Goal: Complete application form: Complete application form

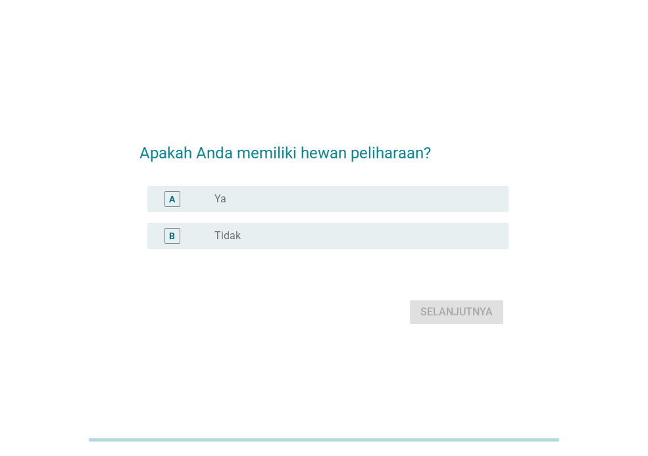
click at [169, 201] on div "A" at bounding box center [172, 200] width 6 height 14
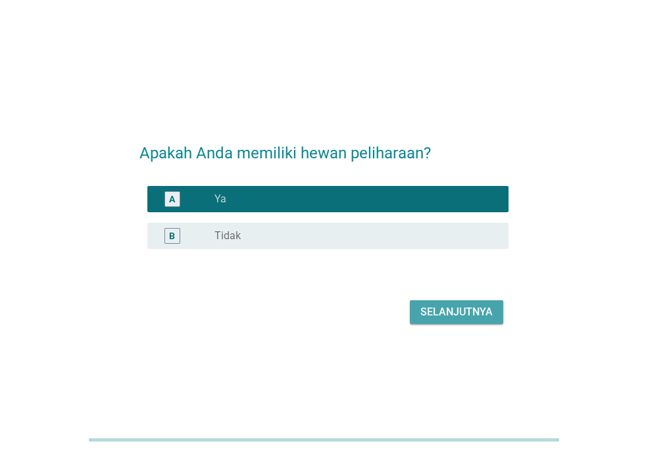
click at [486, 308] on div "Selanjutnya" at bounding box center [456, 312] width 72 height 16
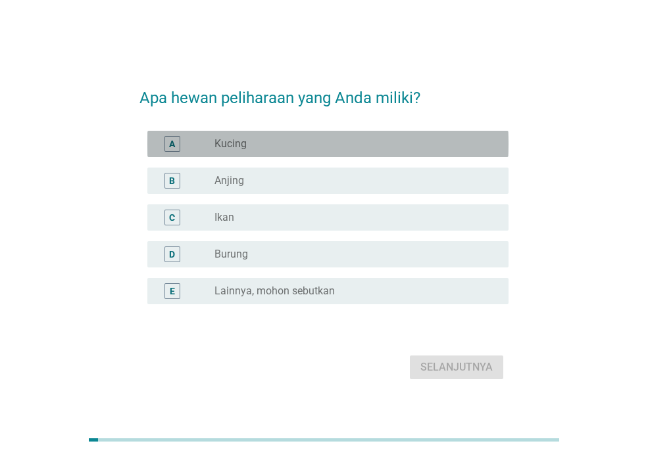
click at [167, 140] on div "A" at bounding box center [172, 144] width 16 height 16
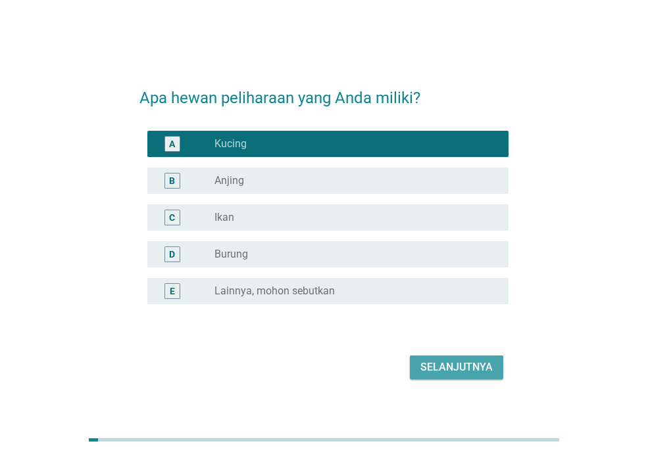
click at [444, 363] on div "Selanjutnya" at bounding box center [456, 368] width 72 height 16
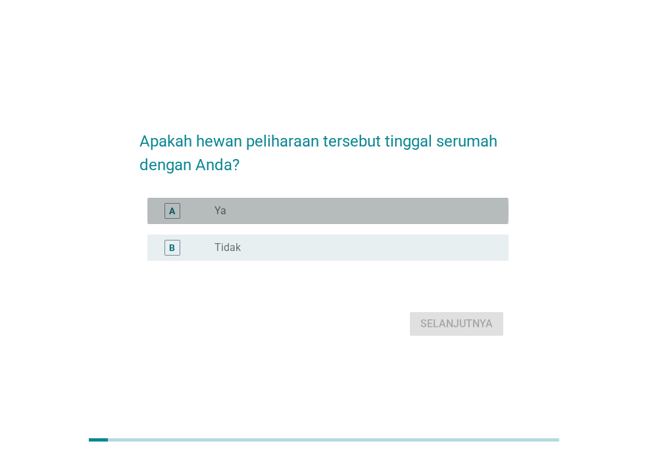
click at [179, 208] on div "A" at bounding box center [172, 211] width 16 height 16
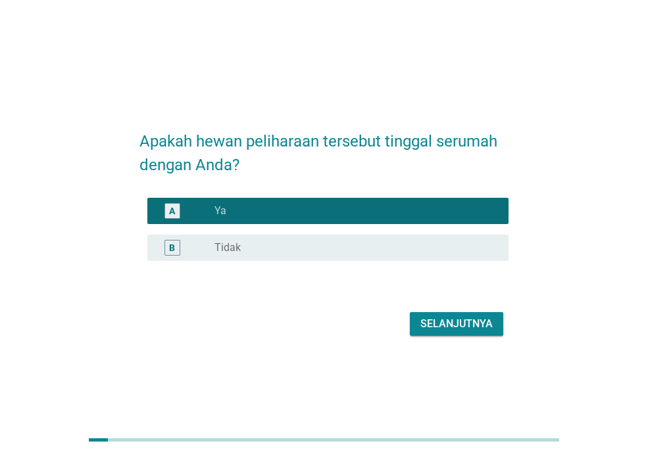
drag, startPoint x: 451, startPoint y: 337, endPoint x: 449, endPoint y: 326, distance: 10.7
click at [449, 326] on div "Selanjutnya" at bounding box center [323, 324] width 369 height 32
click at [449, 326] on div "Selanjutnya" at bounding box center [456, 324] width 72 height 16
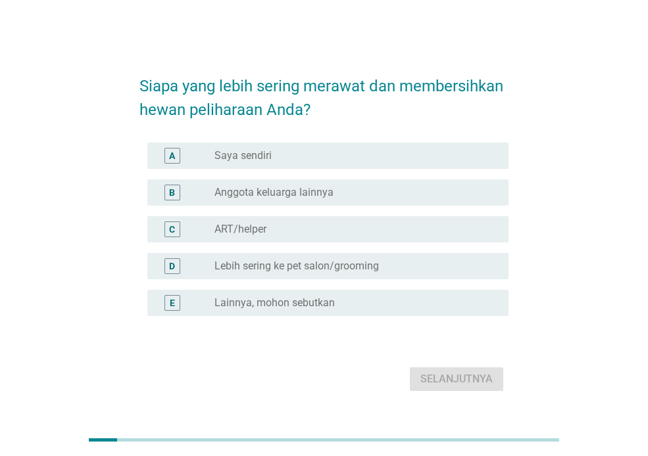
click at [245, 157] on label "Saya sendiri" at bounding box center [242, 155] width 57 height 13
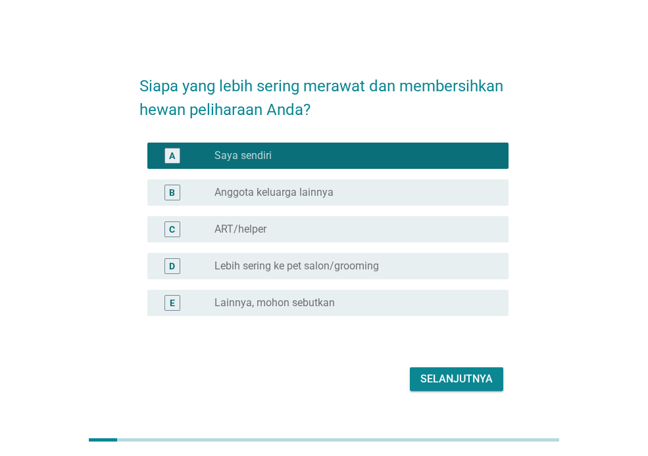
drag, startPoint x: 245, startPoint y: 157, endPoint x: 384, endPoint y: 331, distance: 223.1
click at [384, 331] on div "A radio_button_checked Saya sendiri B radio_button_unchecked Anggota keluarga l…" at bounding box center [323, 237] width 369 height 200
click at [434, 379] on div "Selanjutnya" at bounding box center [456, 379] width 72 height 16
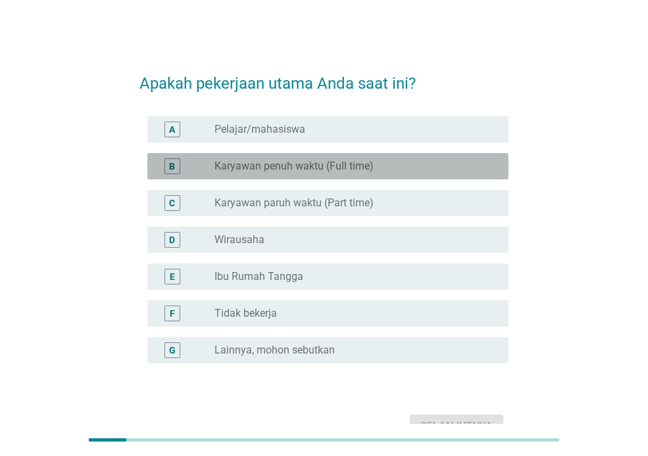
click at [215, 166] on label "Karyawan penuh waktu (Full time)" at bounding box center [293, 166] width 159 height 13
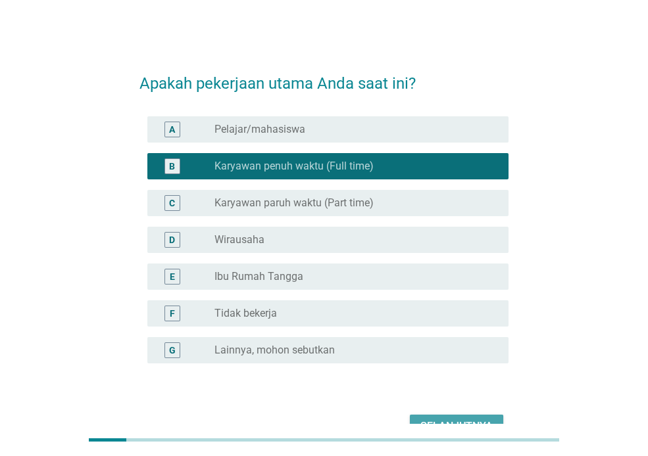
click at [425, 417] on button "Selanjutnya" at bounding box center [456, 427] width 93 height 24
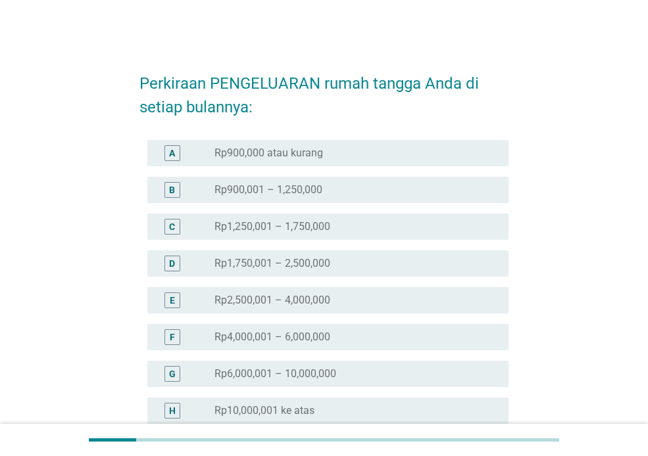
scroll to position [62, 0]
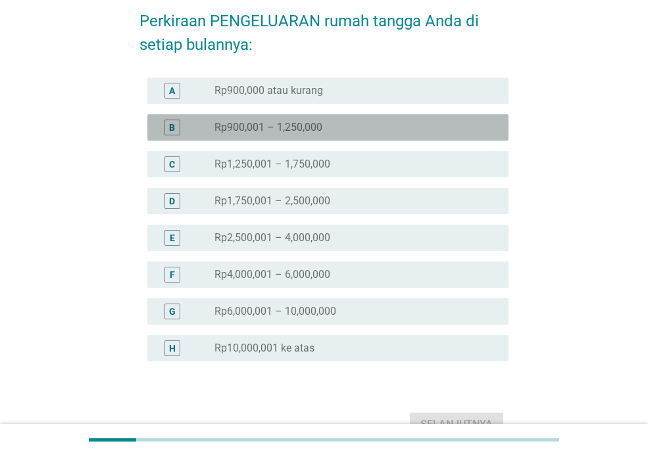
click at [170, 132] on div "B" at bounding box center [172, 127] width 6 height 14
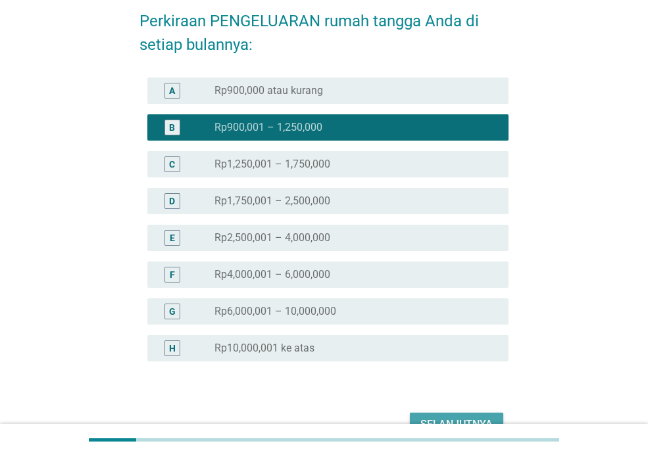
click at [469, 417] on div "Selanjutnya" at bounding box center [456, 425] width 72 height 16
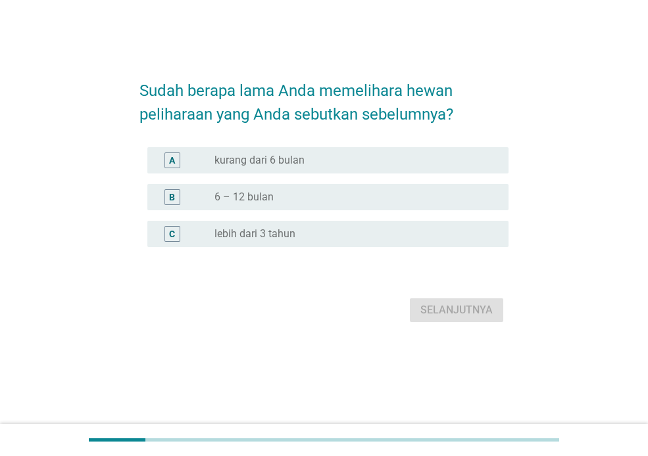
scroll to position [0, 0]
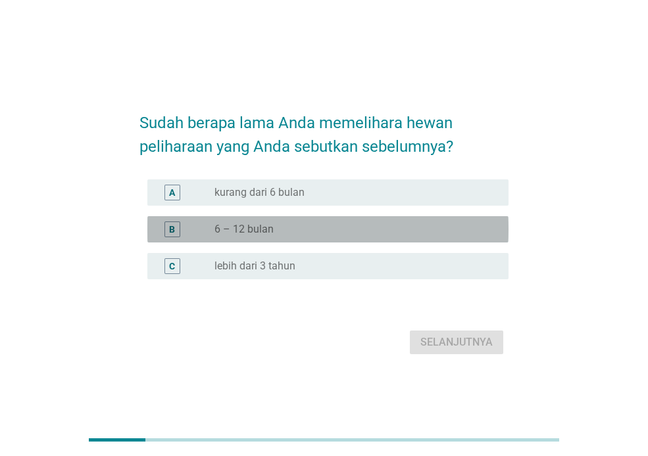
click at [170, 230] on div "B" at bounding box center [172, 230] width 6 height 14
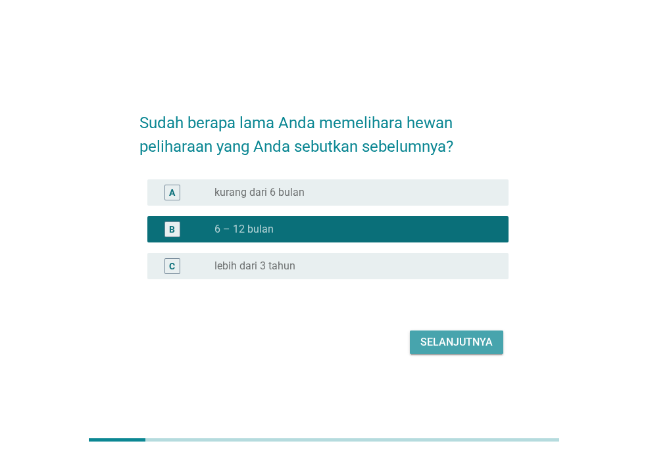
click at [477, 345] on div "Selanjutnya" at bounding box center [456, 343] width 72 height 16
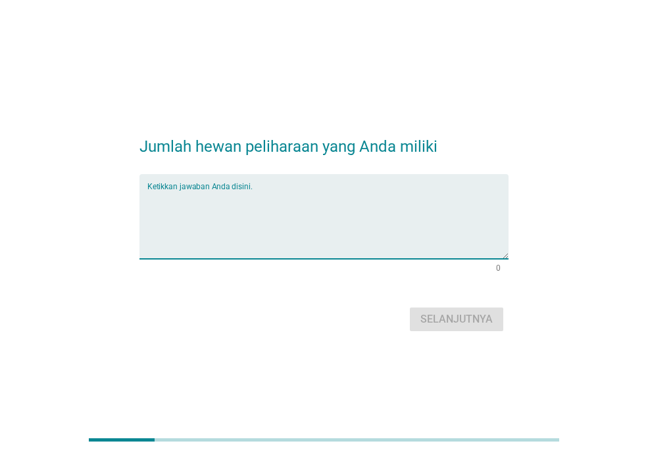
click at [245, 240] on textarea "Ketikkan jawaban Anda disini." at bounding box center [327, 224] width 361 height 69
type textarea "1"
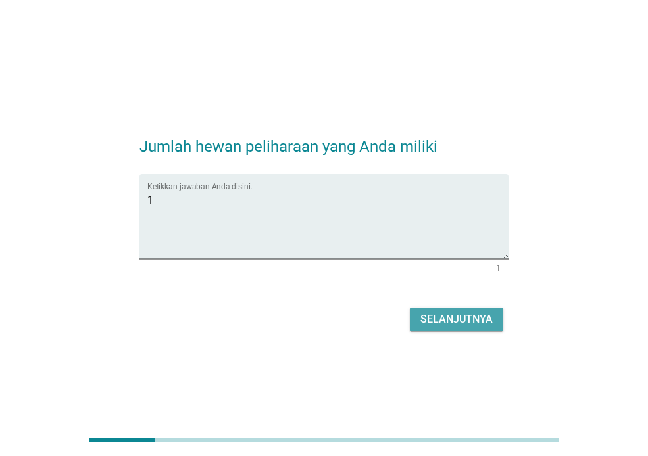
click at [463, 329] on button "Selanjutnya" at bounding box center [456, 320] width 93 height 24
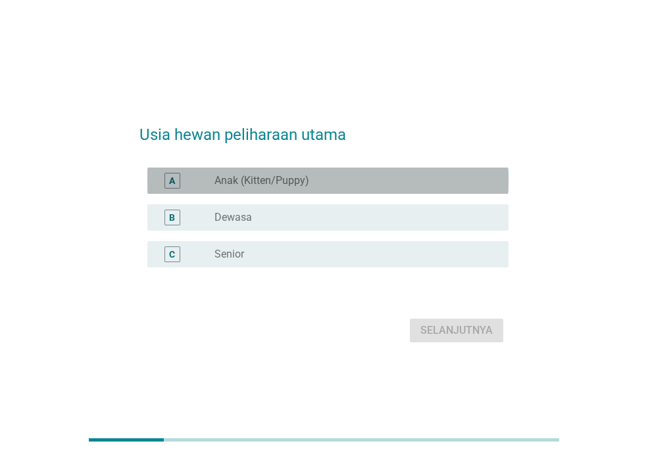
click at [417, 181] on div "radio_button_unchecked Anak (Kitten/Puppy)" at bounding box center [350, 180] width 273 height 13
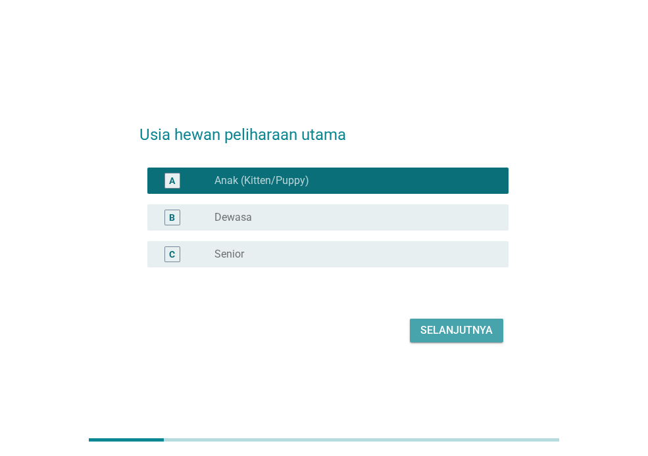
click at [450, 335] on div "Selanjutnya" at bounding box center [456, 331] width 72 height 16
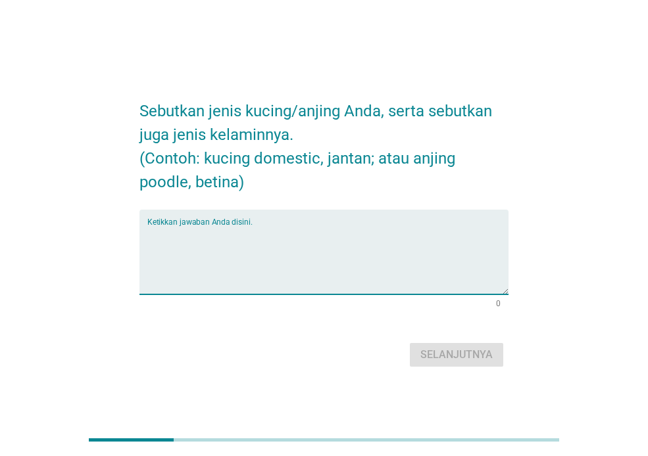
click at [339, 284] on textarea "Ketikkan jawaban Anda disini." at bounding box center [327, 260] width 361 height 69
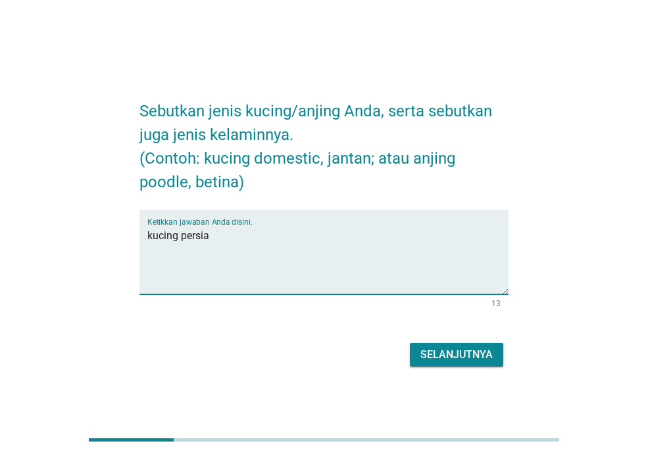
type textarea "kucing persia"
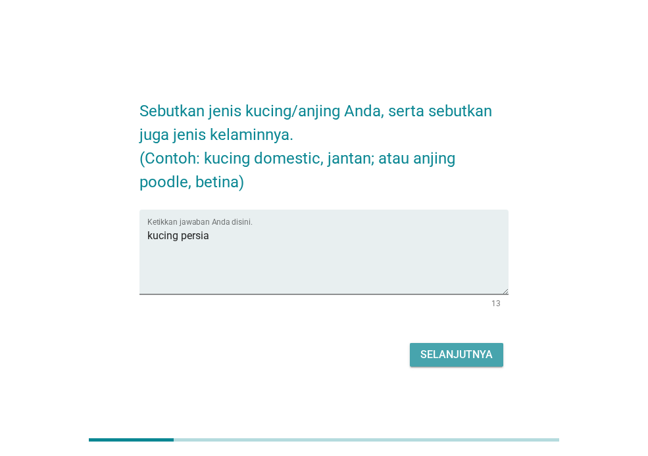
click at [471, 347] on div "Selanjutnya" at bounding box center [456, 355] width 72 height 16
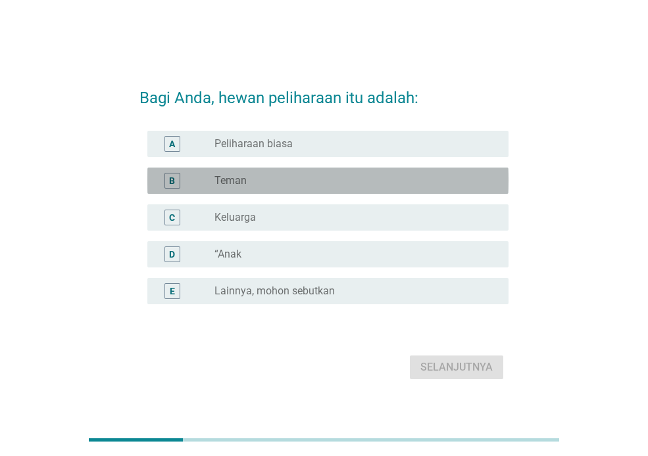
click at [255, 176] on div "radio_button_unchecked Teman" at bounding box center [350, 180] width 273 height 13
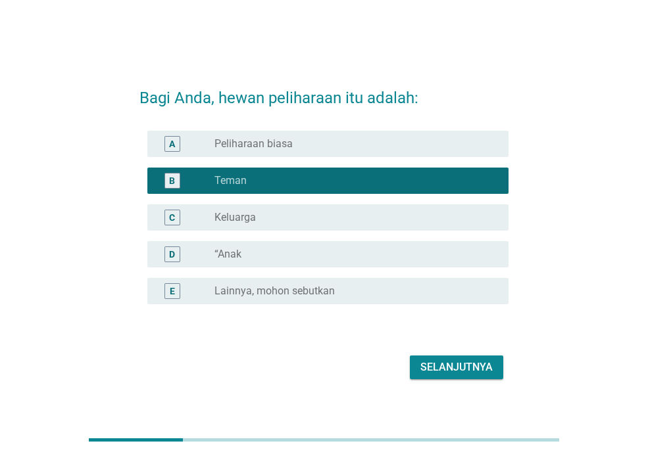
click at [433, 371] on div "Selanjutnya" at bounding box center [456, 368] width 72 height 16
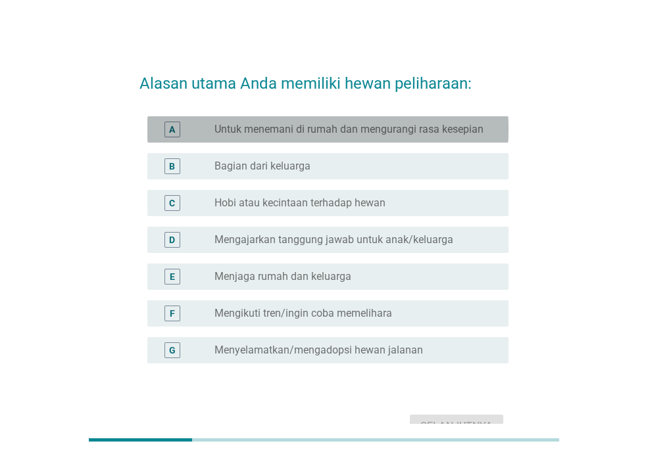
click at [172, 133] on div "A" at bounding box center [172, 129] width 6 height 14
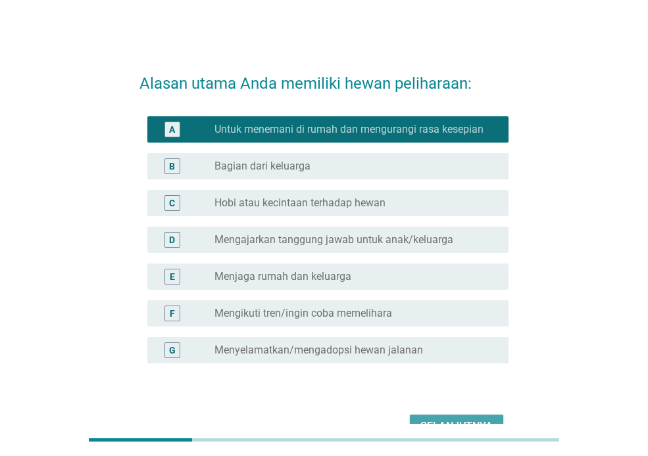
click at [474, 421] on div "Selanjutnya" at bounding box center [456, 427] width 72 height 16
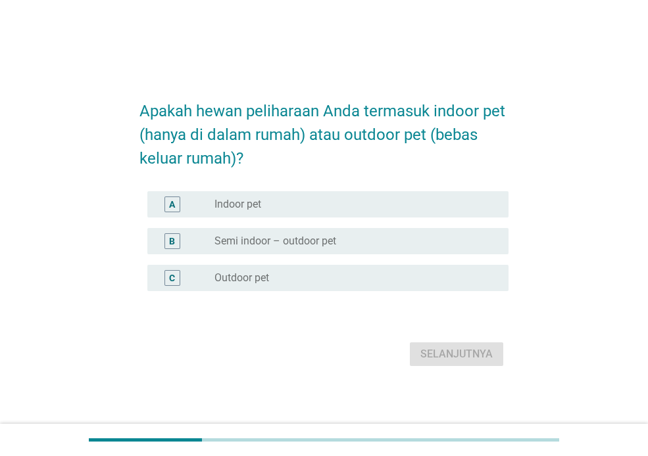
click at [397, 210] on div "radio_button_unchecked Indoor pet" at bounding box center [350, 204] width 273 height 13
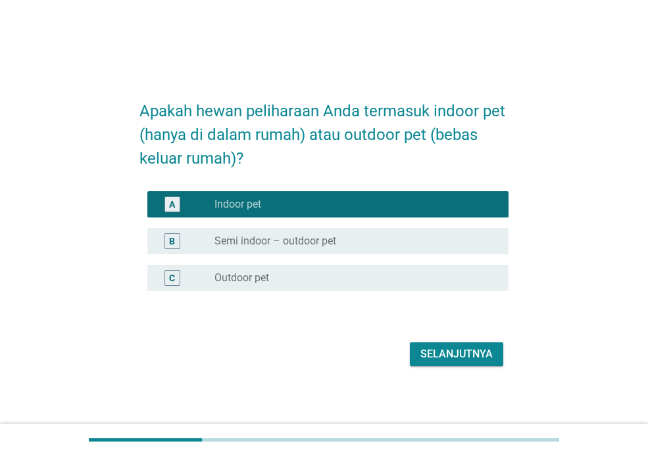
click at [504, 354] on div "Selanjutnya" at bounding box center [323, 355] width 369 height 32
click at [461, 351] on div "Selanjutnya" at bounding box center [456, 354] width 72 height 16
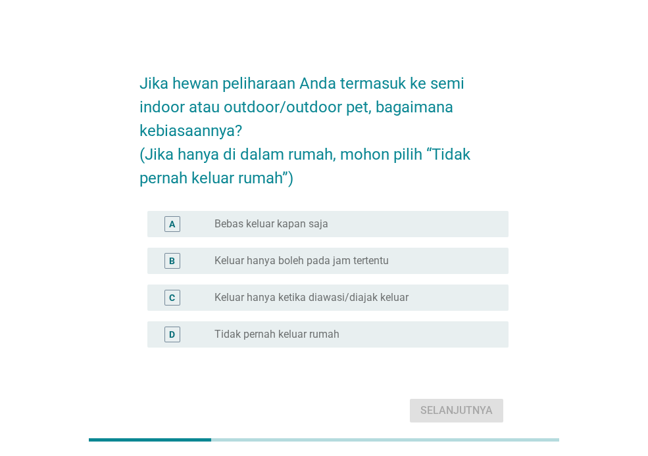
scroll to position [60, 0]
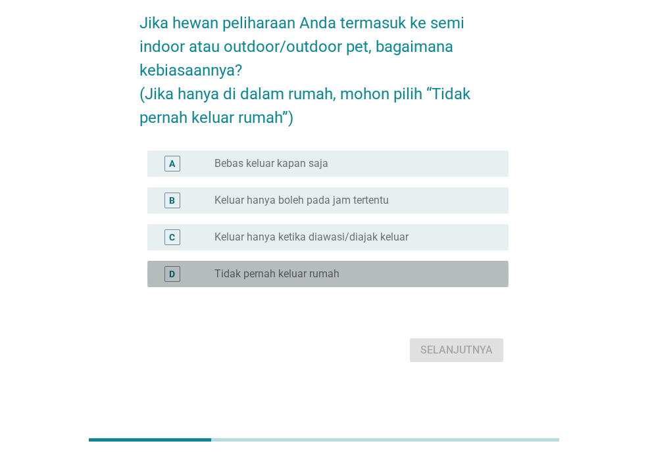
click at [417, 271] on div "radio_button_unchecked Tidak pernah keluar rumah" at bounding box center [350, 274] width 273 height 13
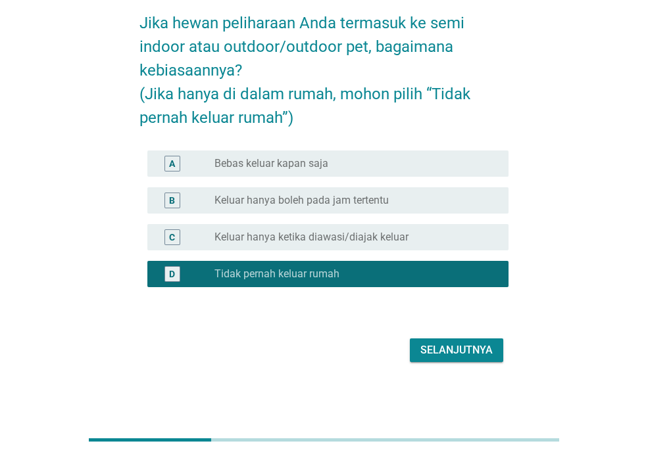
click at [472, 348] on div "Selanjutnya" at bounding box center [456, 351] width 72 height 16
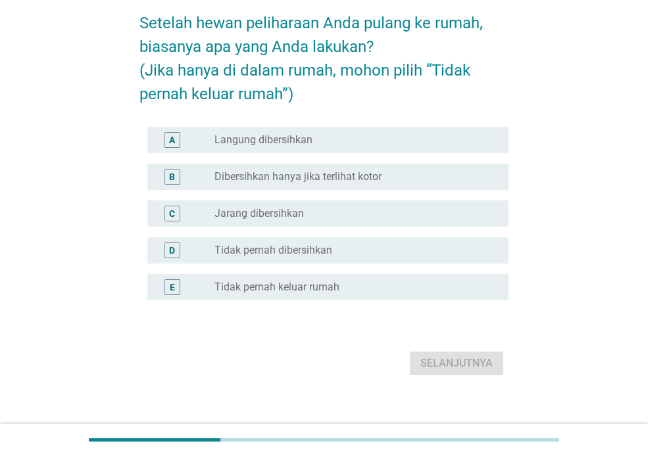
scroll to position [0, 0]
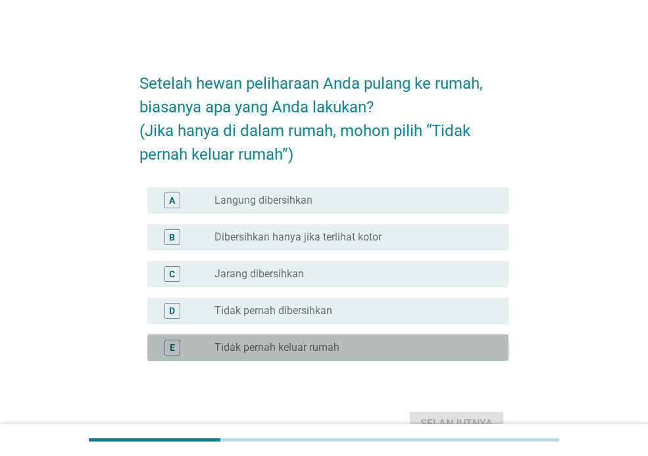
click at [309, 343] on label "Tidak pernah keluar rumah" at bounding box center [276, 347] width 125 height 13
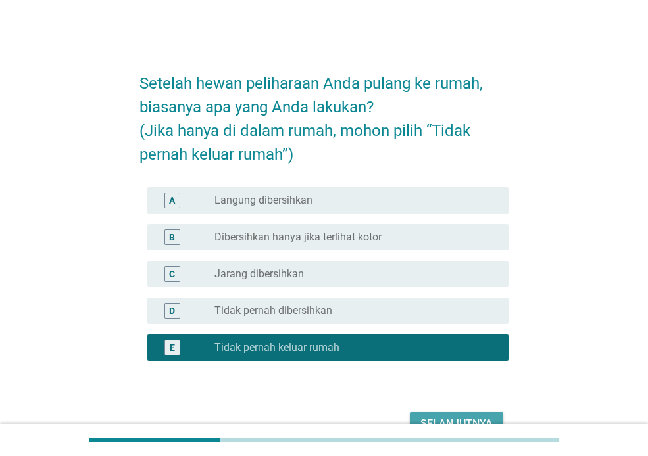
click at [465, 414] on button "Selanjutnya" at bounding box center [456, 424] width 93 height 24
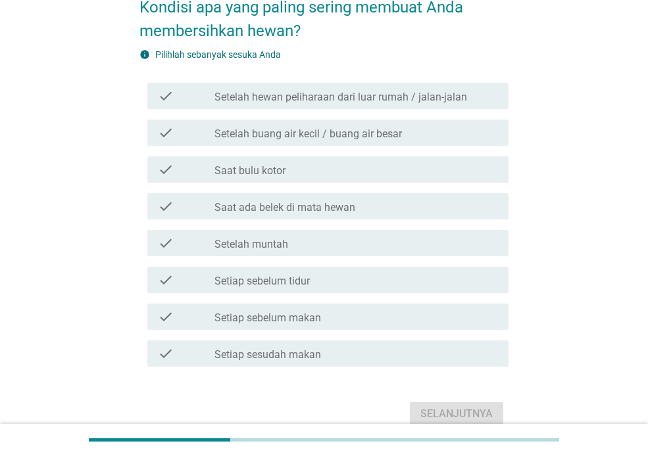
scroll to position [77, 0]
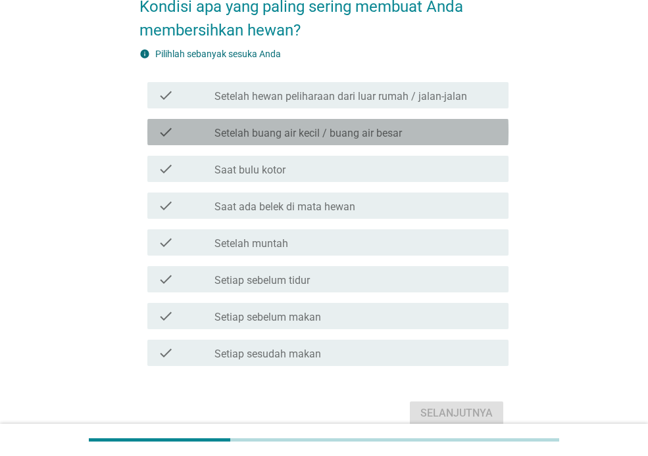
click at [327, 135] on label "Setelah buang air kecil / buang air besar" at bounding box center [307, 133] width 187 height 13
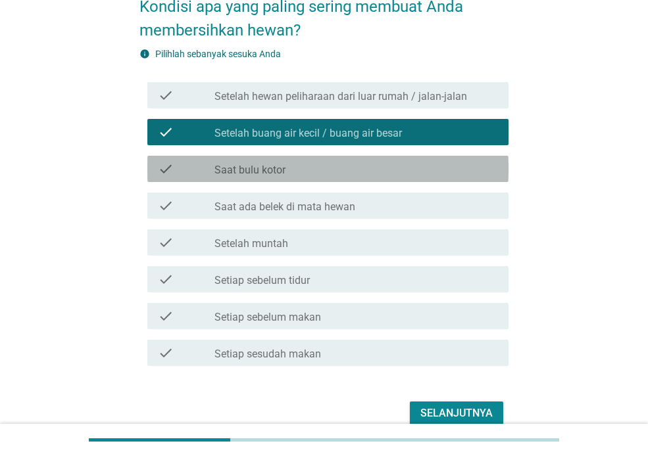
click at [295, 173] on div "check_box_outline_blank Saat bulu kotor" at bounding box center [355, 169] width 283 height 16
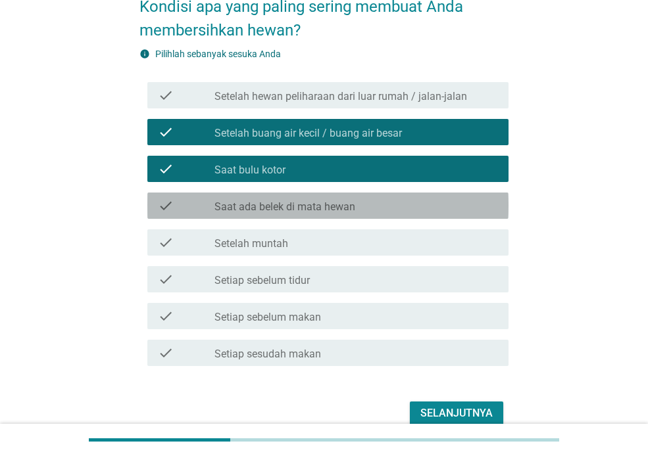
click at [288, 201] on label "Saat ada belek di mata hewan" at bounding box center [284, 207] width 141 height 13
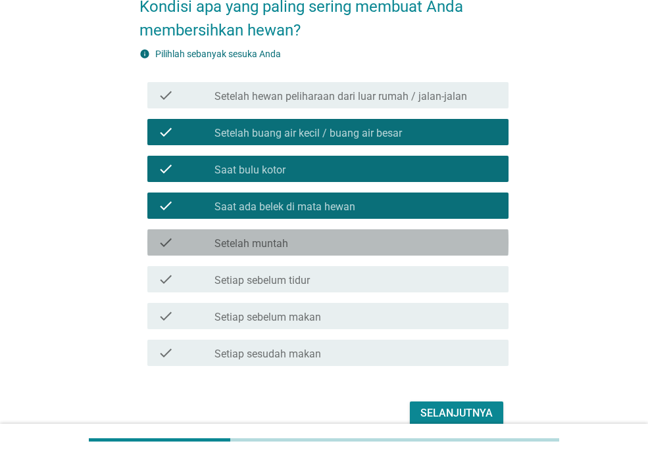
click at [285, 238] on label "Setelah muntah" at bounding box center [251, 243] width 74 height 13
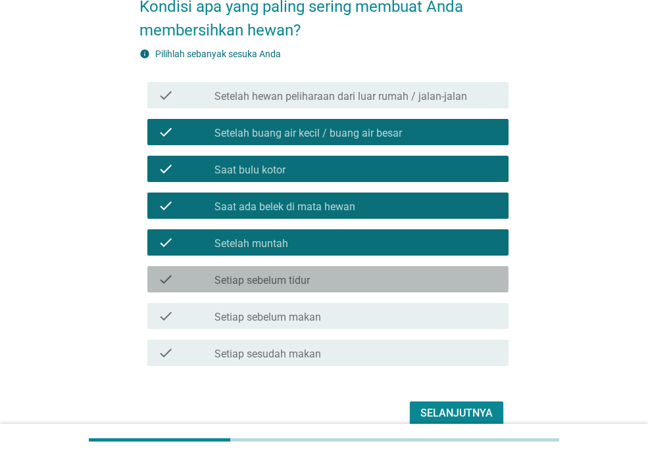
click at [300, 282] on label "Setiap sebelum tidur" at bounding box center [261, 280] width 95 height 13
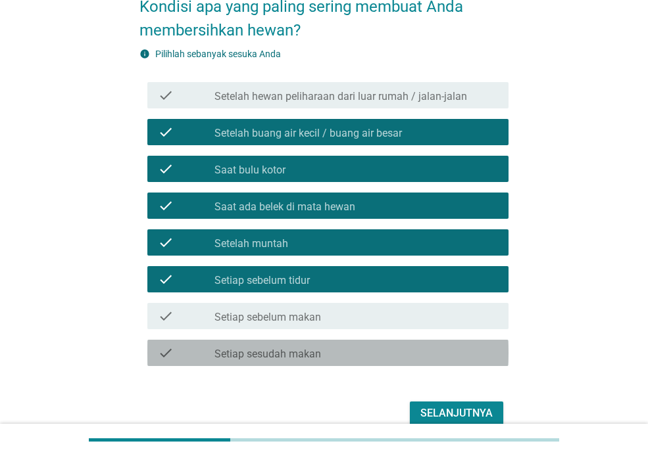
click at [263, 348] on label "Setiap sesudah makan" at bounding box center [267, 354] width 107 height 13
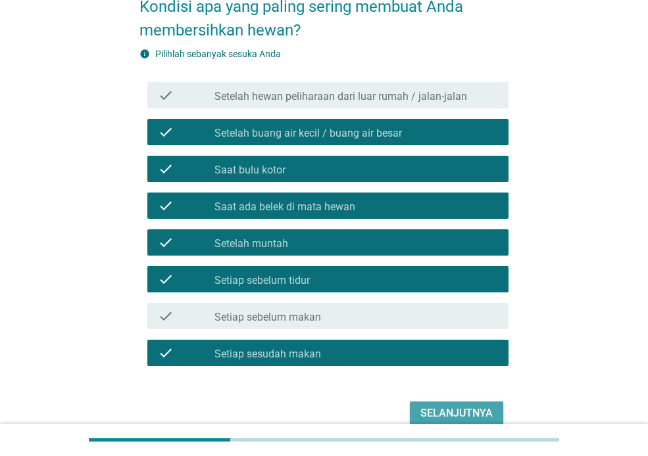
click at [433, 415] on div "Selanjutnya" at bounding box center [456, 414] width 72 height 16
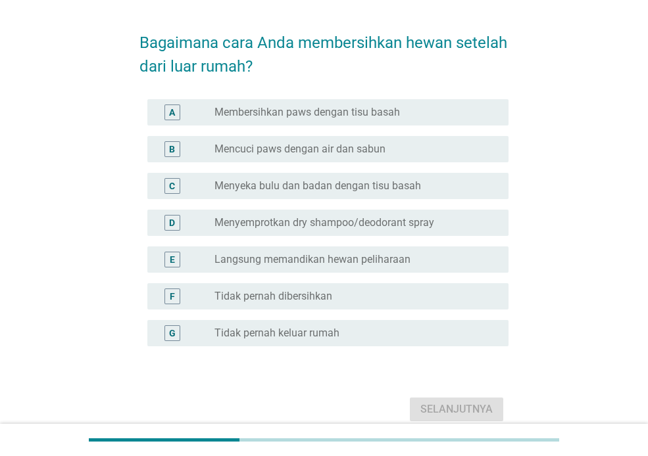
scroll to position [48, 0]
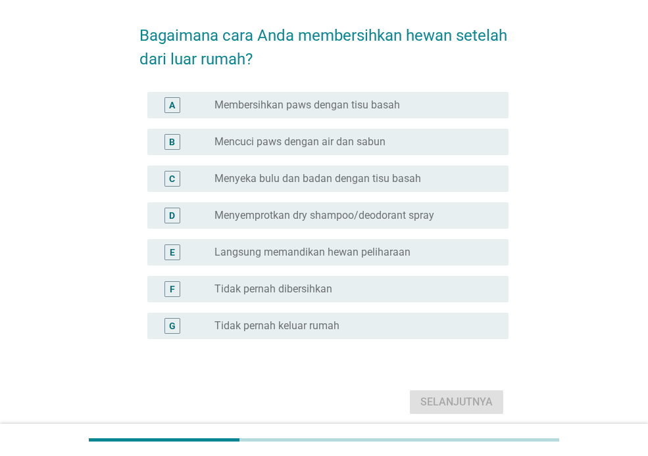
click at [267, 320] on label "Tidak pernah keluar rumah" at bounding box center [276, 326] width 125 height 13
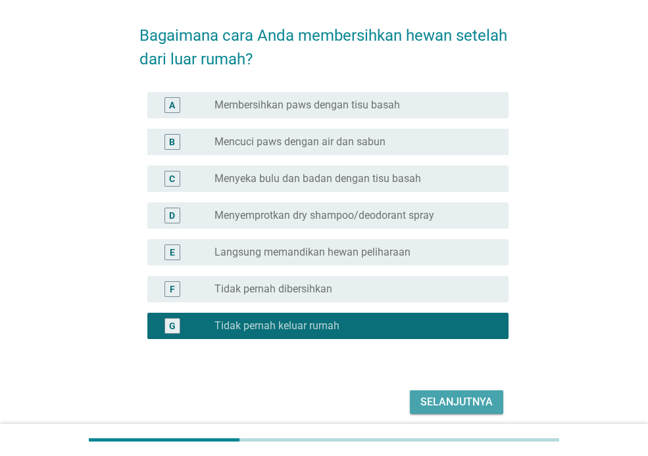
click at [475, 406] on div "Selanjutnya" at bounding box center [456, 402] width 72 height 16
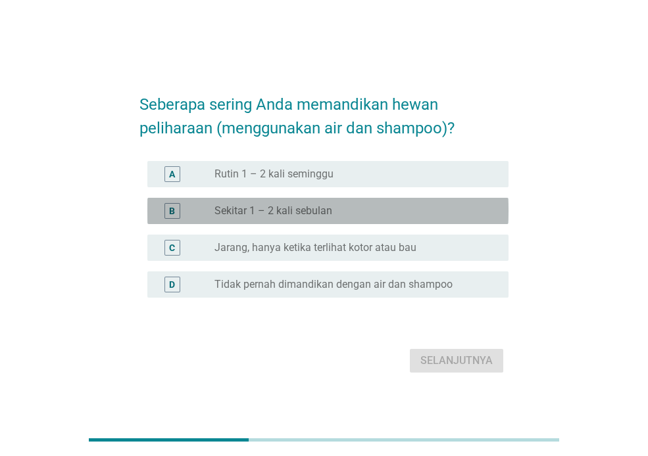
click at [327, 206] on label "Sekitar 1 – 2 kali sebulan" at bounding box center [273, 210] width 118 height 13
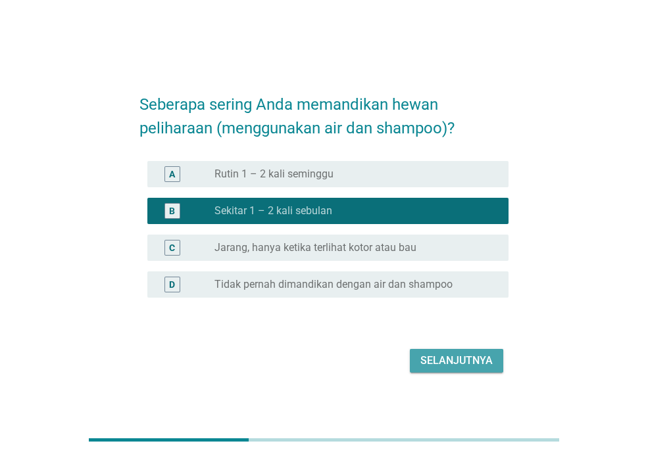
click at [440, 356] on div "Selanjutnya" at bounding box center [456, 361] width 72 height 16
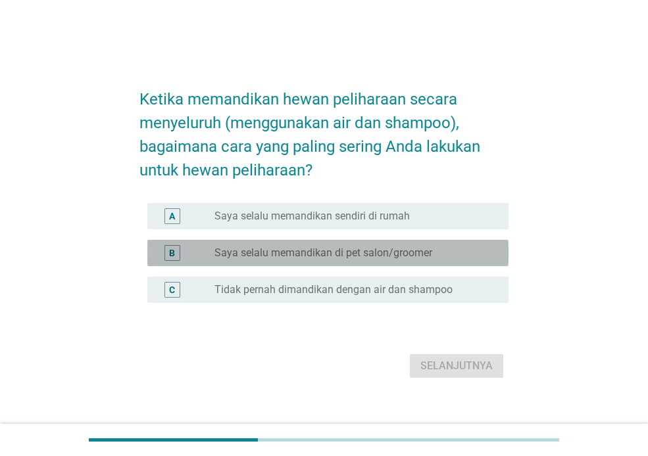
click at [362, 255] on label "Saya selalu memandikan di pet salon/groomer" at bounding box center [323, 253] width 218 height 13
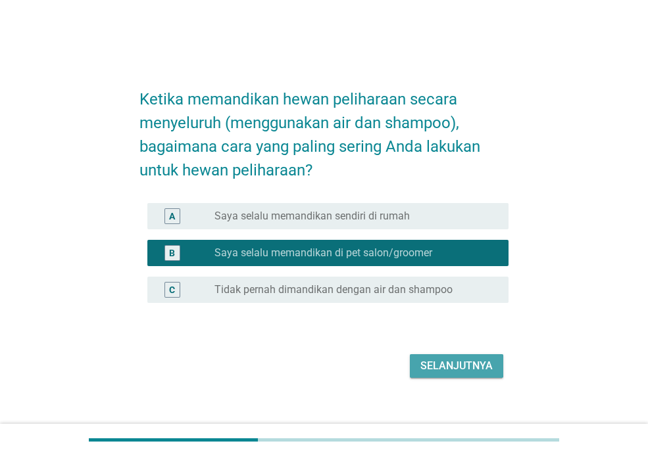
click at [463, 361] on div "Selanjutnya" at bounding box center [456, 366] width 72 height 16
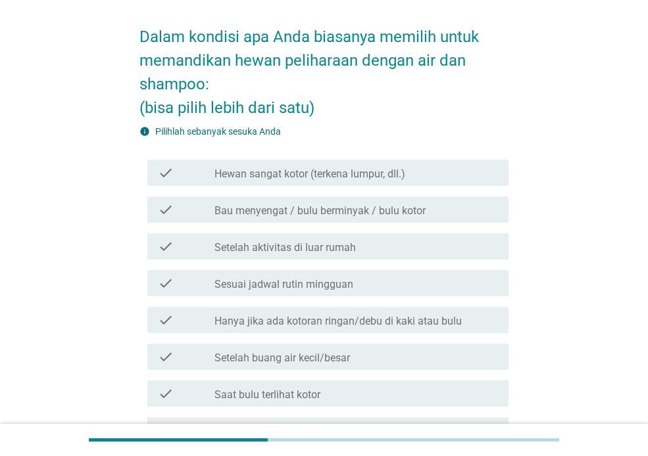
scroll to position [61, 0]
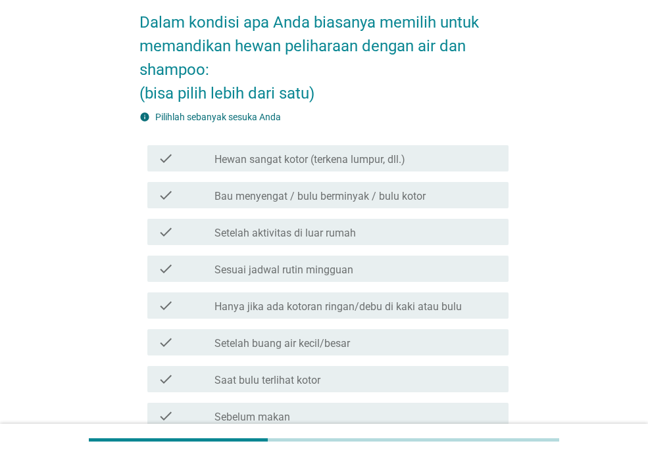
click at [323, 153] on label "Hewan sangat kotor (terkena lumpur, dll.)" at bounding box center [309, 159] width 191 height 13
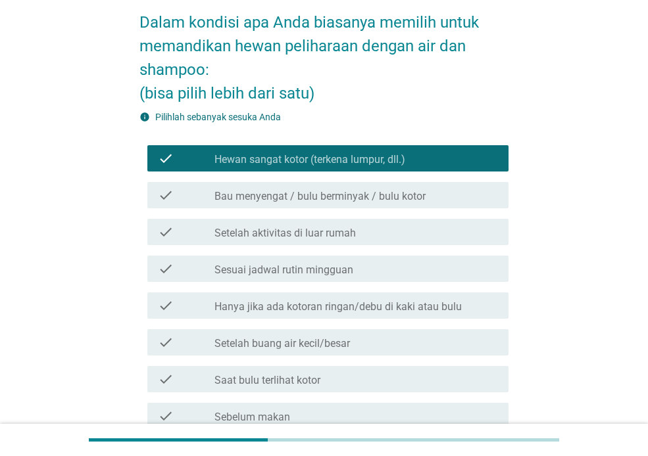
click at [300, 200] on label "Bau menyengat / bulu berminyak / bulu kotor" at bounding box center [319, 196] width 211 height 13
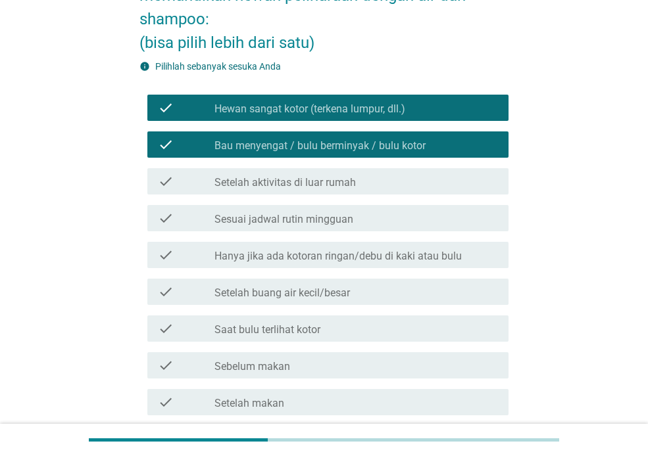
scroll to position [115, 0]
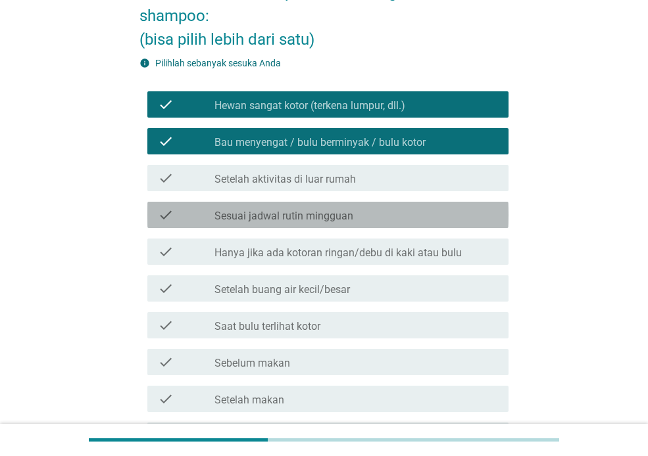
click at [283, 214] on label "Sesuai jadwal rutin mingguan" at bounding box center [283, 216] width 139 height 13
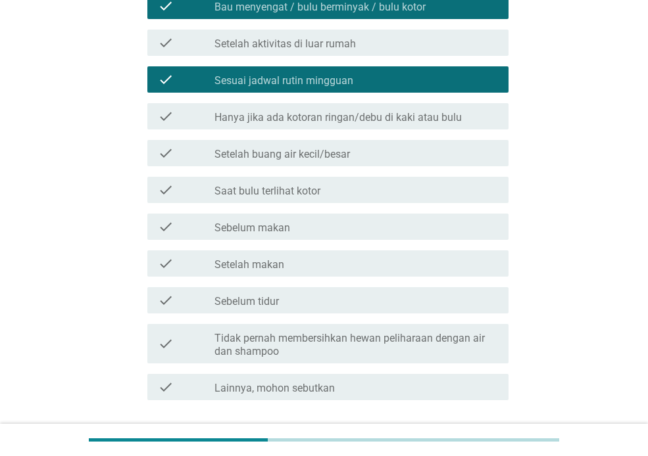
scroll to position [251, 0]
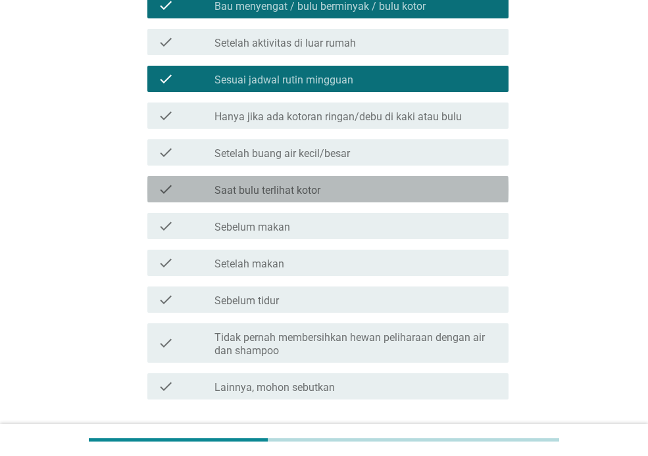
click at [289, 193] on label "Saat bulu terlihat kotor" at bounding box center [267, 190] width 106 height 13
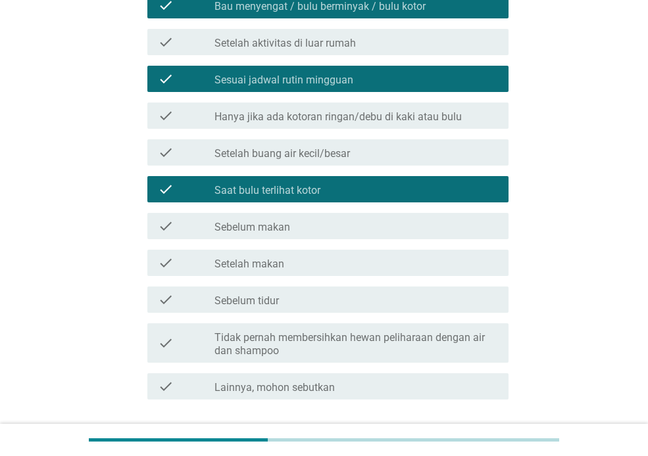
scroll to position [348, 0]
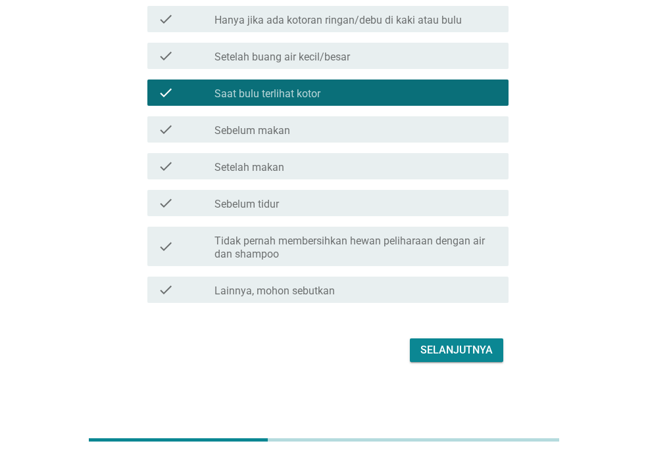
click at [452, 354] on div "Selanjutnya" at bounding box center [456, 351] width 72 height 16
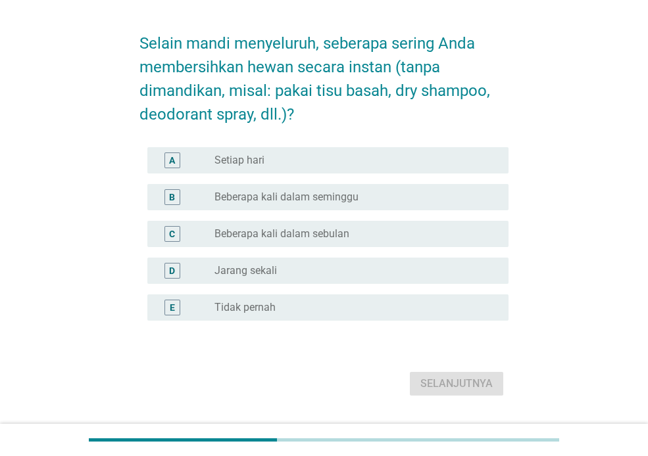
scroll to position [41, 0]
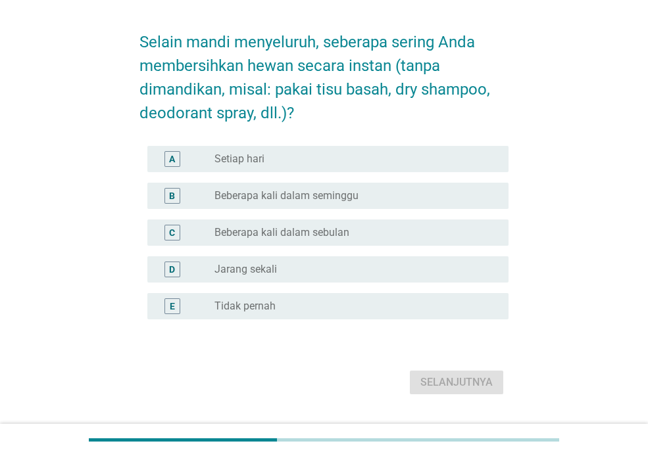
drag, startPoint x: 333, startPoint y: 195, endPoint x: 452, endPoint y: 293, distance: 154.1
click at [452, 293] on div "A radio_button_unchecked Setiap hari B radio_button_unchecked Beberapa kali dal…" at bounding box center [323, 233] width 369 height 184
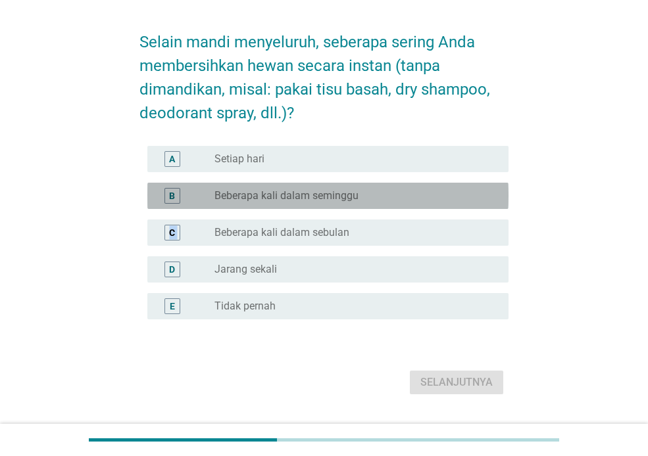
drag, startPoint x: 174, startPoint y: 194, endPoint x: 442, endPoint y: 258, distance: 275.7
click at [442, 258] on div "A radio_button_unchecked Setiap hari B radio_button_unchecked Beberapa kali dal…" at bounding box center [323, 233] width 369 height 184
click at [280, 185] on div "B radio_button_unchecked Beberapa kali dalam seminggu" at bounding box center [327, 196] width 361 height 26
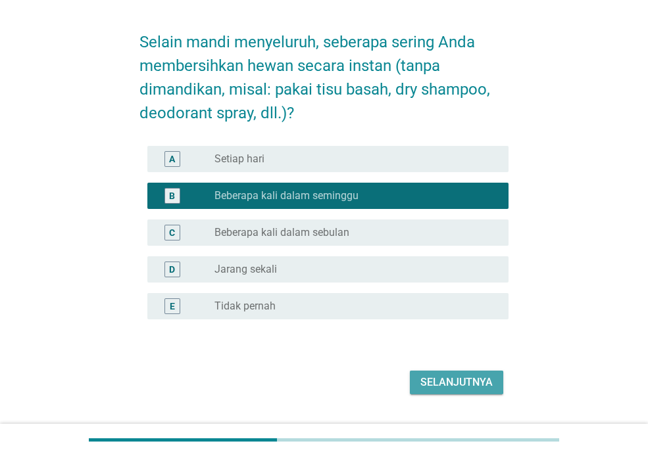
click at [451, 392] on button "Selanjutnya" at bounding box center [456, 383] width 93 height 24
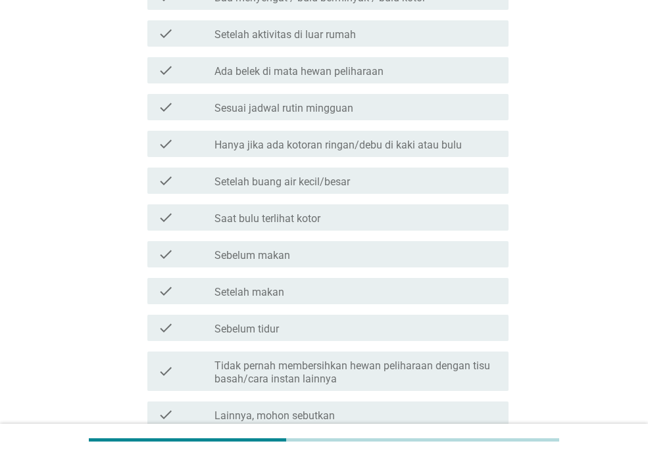
scroll to position [237, 0]
click at [341, 155] on div "check check_box_outline_blank Hanya jika ada kotoran ringan/debu di kaki atau b…" at bounding box center [327, 143] width 361 height 26
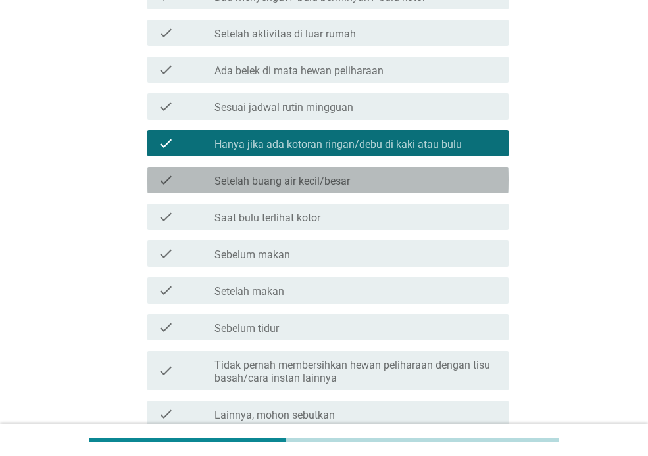
click at [306, 185] on label "Setelah buang air kecil/besar" at bounding box center [281, 181] width 135 height 13
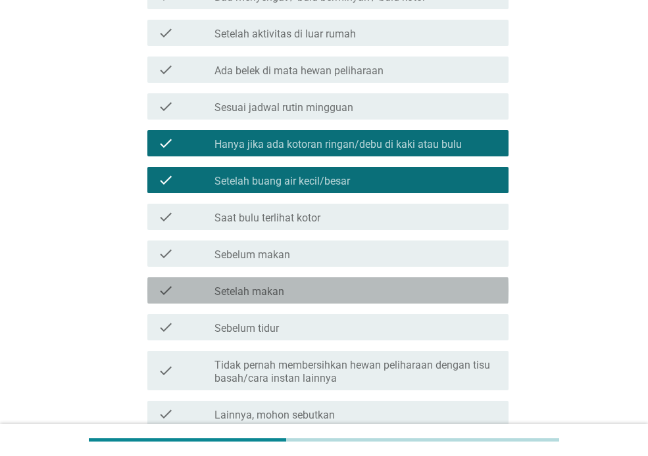
click at [272, 284] on div "check_box_outline_blank Setelah makan" at bounding box center [355, 291] width 283 height 16
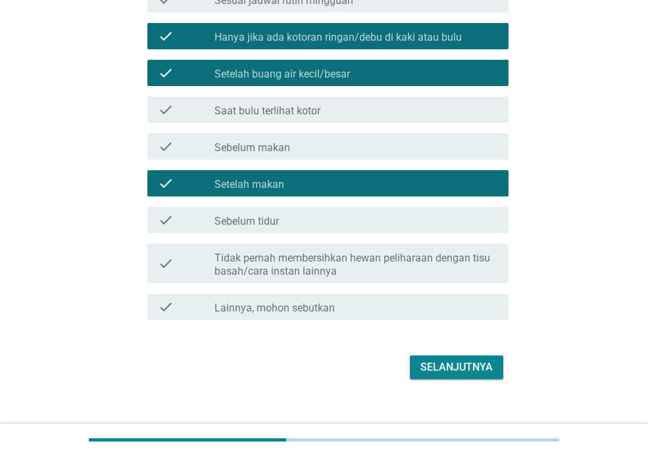
scroll to position [345, 0]
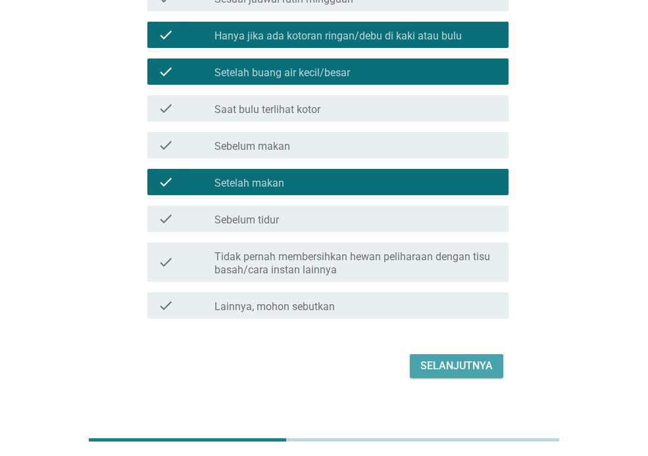
click at [439, 362] on div "Selanjutnya" at bounding box center [456, 366] width 72 height 16
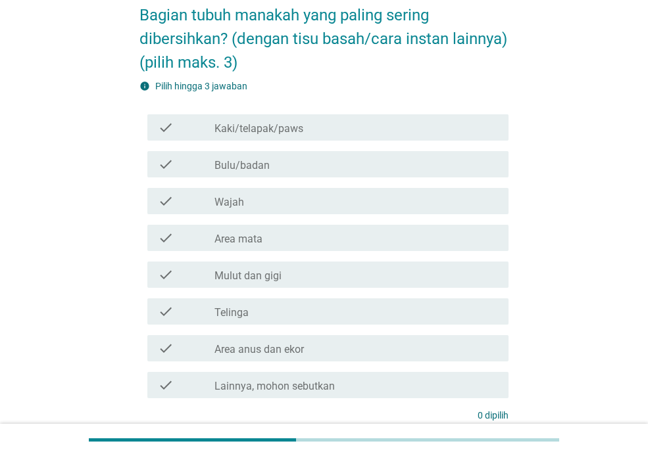
scroll to position [70, 0]
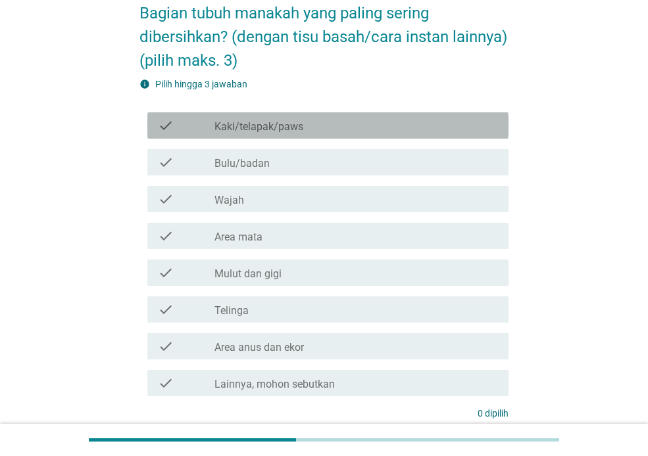
click at [327, 133] on div "check_box_outline_blank Kaki/telapak/paws" at bounding box center [355, 126] width 283 height 16
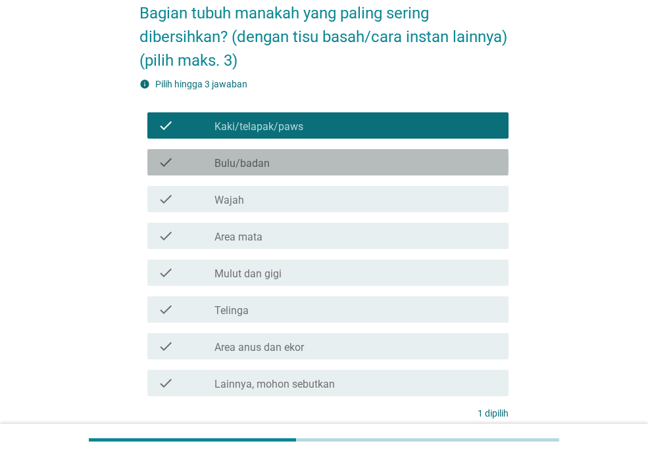
click at [300, 170] on div "check_box_outline_blank Bulu/badan" at bounding box center [355, 162] width 283 height 16
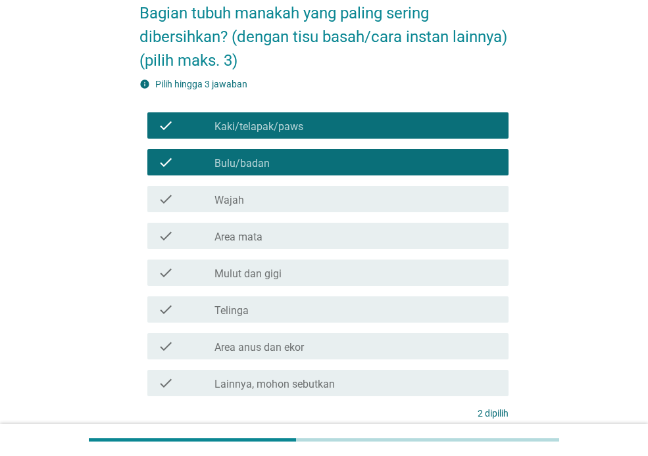
drag, startPoint x: 275, startPoint y: 239, endPoint x: 262, endPoint y: 226, distance: 17.7
click at [262, 218] on div "check check_box_outline_blank Wajah" at bounding box center [323, 199] width 369 height 37
click at [262, 207] on div "check_box_outline_blank Wajah" at bounding box center [355, 199] width 283 height 16
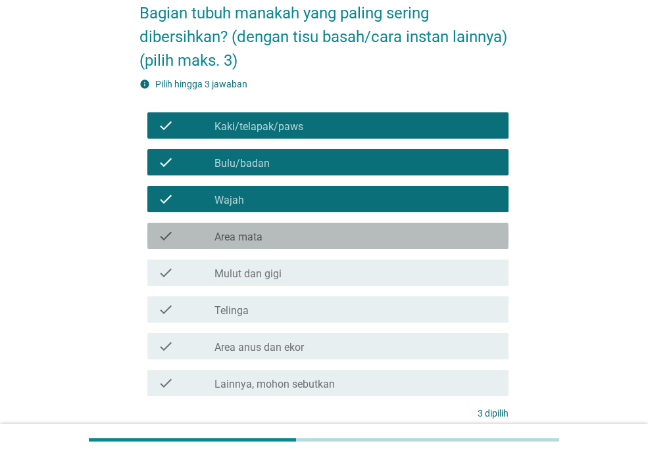
click at [239, 244] on label "Area mata" at bounding box center [238, 237] width 48 height 13
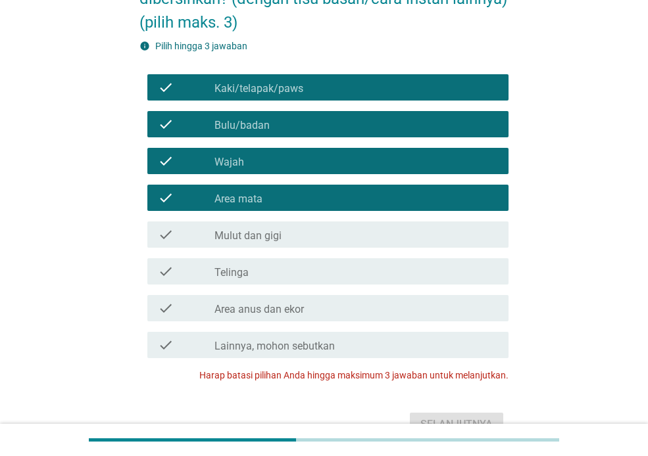
scroll to position [110, 0]
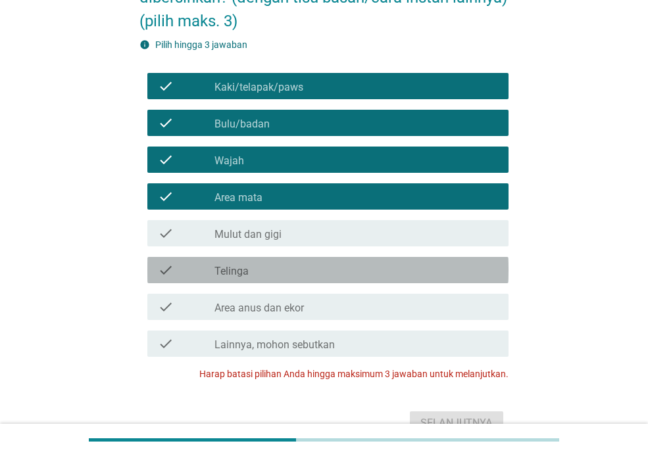
click at [276, 278] on div "check_box_outline_blank Telinga" at bounding box center [355, 270] width 283 height 16
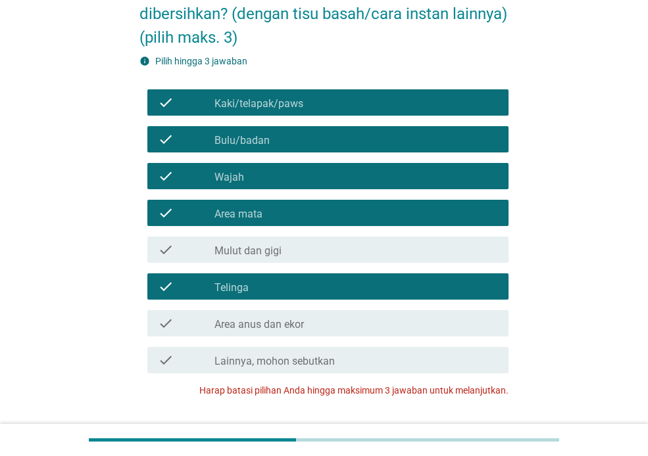
scroll to position [93, 0]
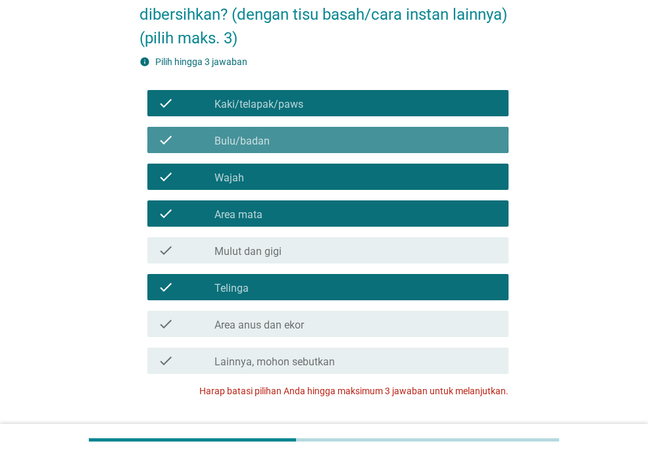
click at [239, 148] on label "Bulu/badan" at bounding box center [241, 141] width 55 height 13
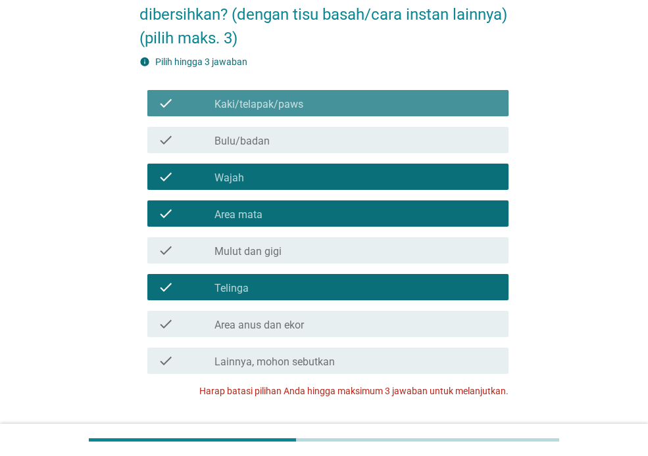
click at [255, 111] on label "Kaki/telapak/paws" at bounding box center [258, 104] width 89 height 13
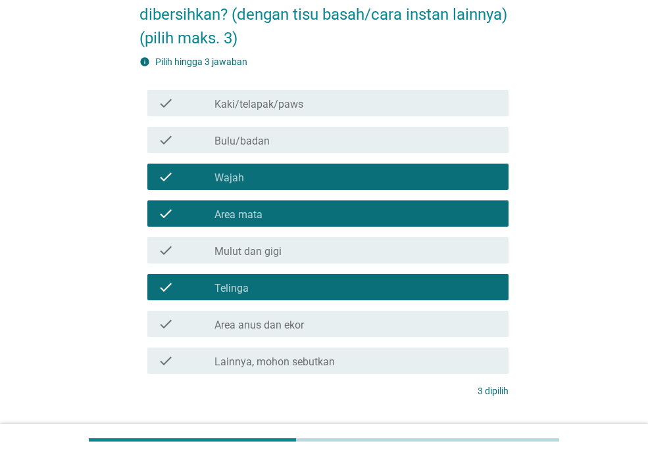
scroll to position [206, 0]
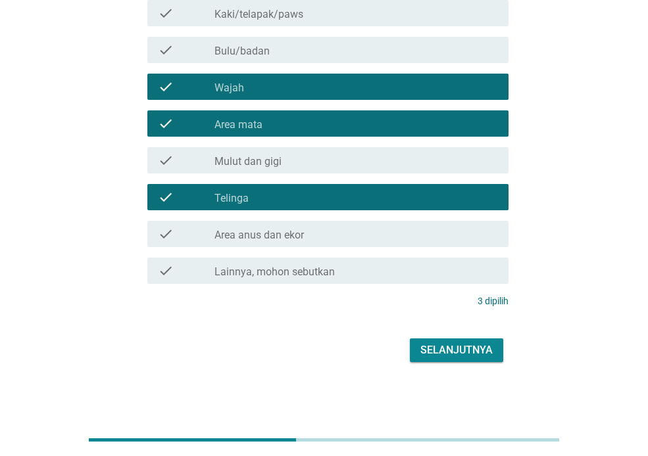
click at [475, 352] on div "Selanjutnya" at bounding box center [456, 351] width 72 height 16
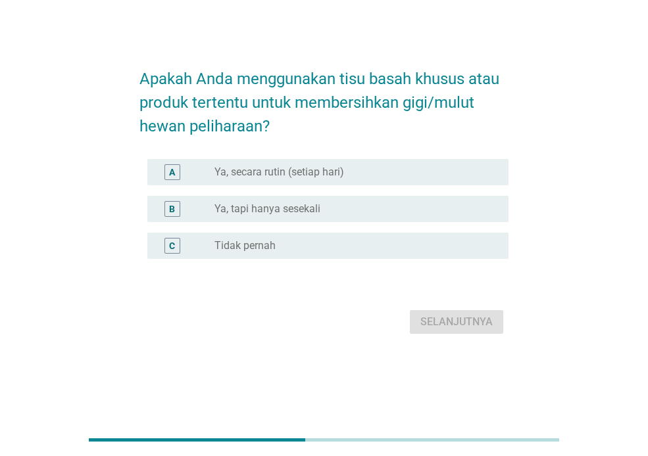
scroll to position [0, 0]
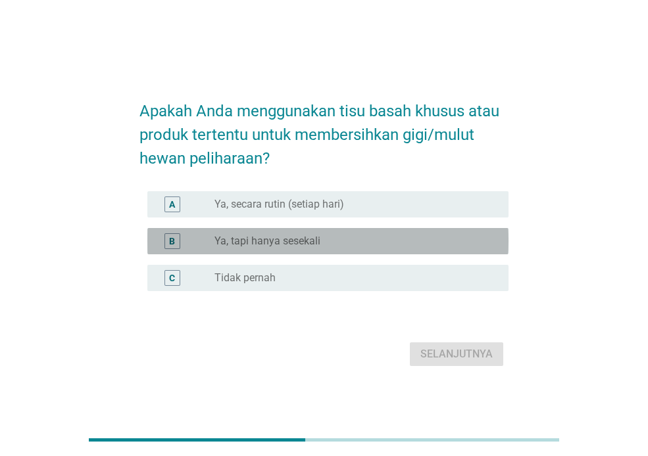
click at [272, 237] on label "Ya, tapi hanya sesekali" at bounding box center [267, 241] width 106 height 13
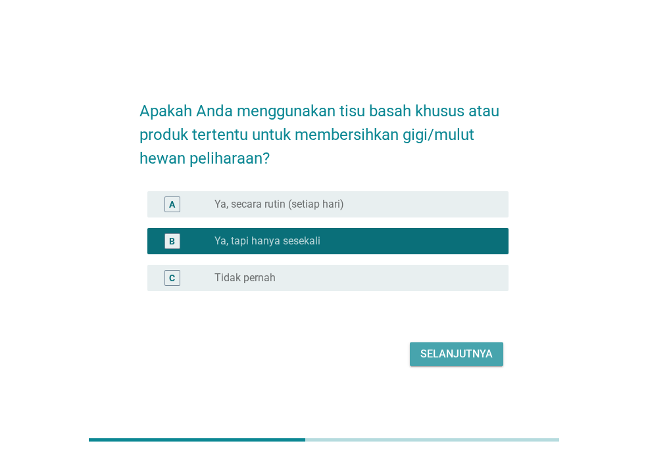
click at [469, 352] on div "Selanjutnya" at bounding box center [456, 354] width 72 height 16
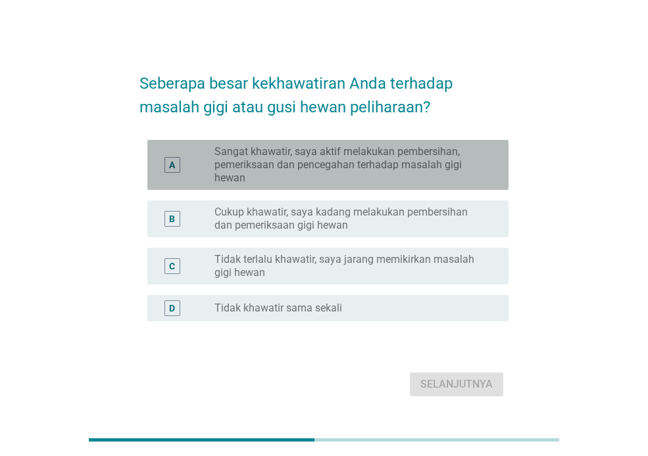
click at [391, 169] on label "Sangat khawatir, saya aktif melakukan pembersihan, pemeriksaan dan pencegahan t…" at bounding box center [350, 164] width 273 height 39
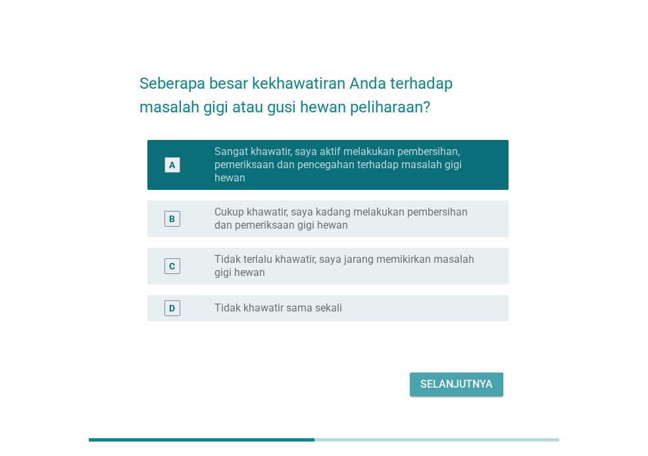
click at [440, 389] on div "Selanjutnya" at bounding box center [456, 385] width 72 height 16
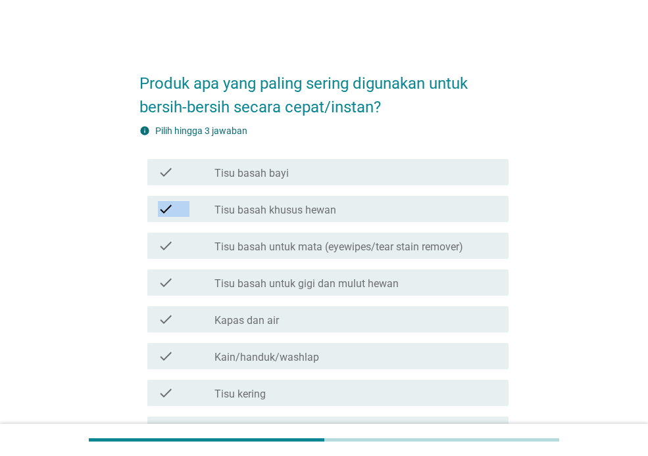
drag, startPoint x: 316, startPoint y: 181, endPoint x: 302, endPoint y: 213, distance: 35.3
click at [302, 213] on div "check check_box_outline_blank Tisu basah bayi check check_box_outline_blank Tis…" at bounding box center [323, 375] width 369 height 442
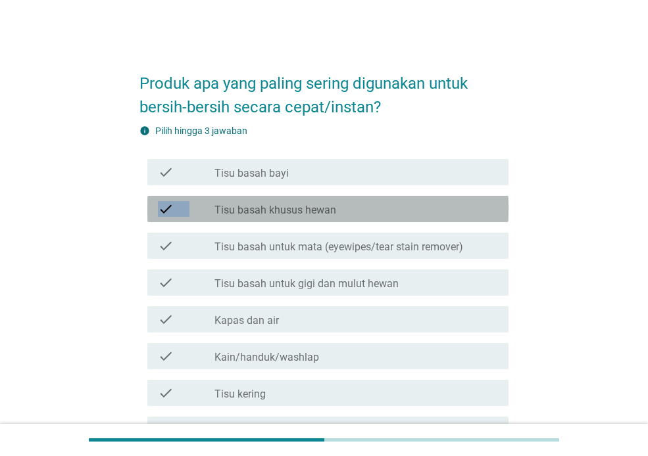
click at [302, 213] on label "Tisu basah khusus hewan" at bounding box center [275, 210] width 122 height 13
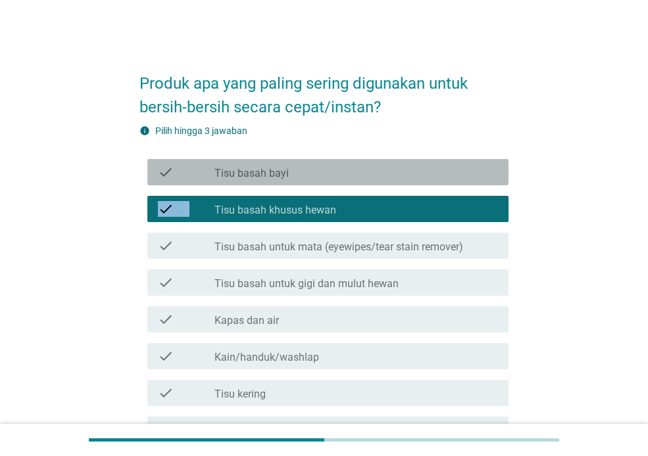
click at [241, 168] on label "Tisu basah bayi" at bounding box center [251, 173] width 74 height 13
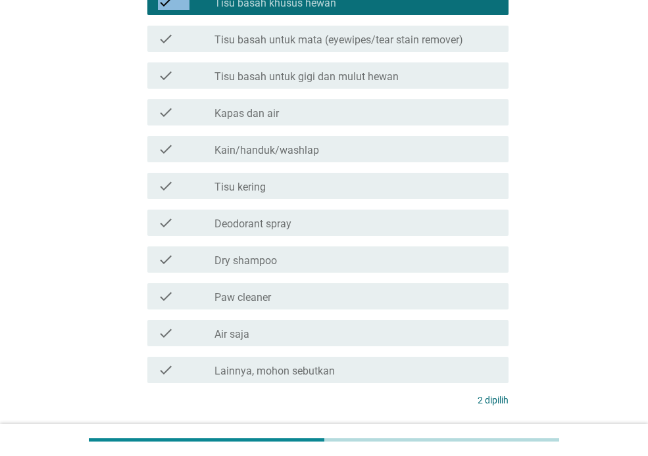
scroll to position [206, 0]
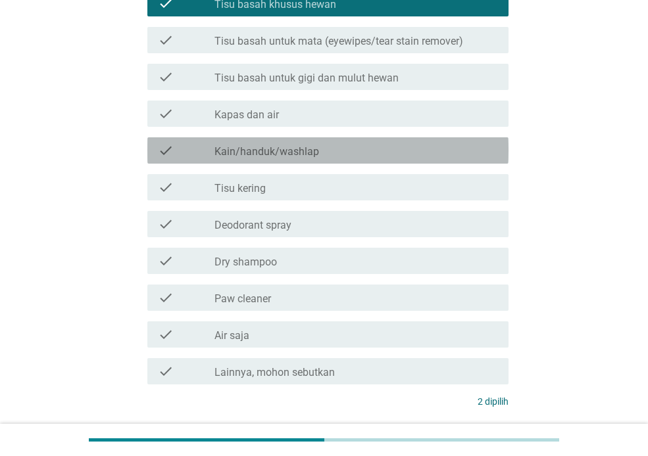
click at [325, 154] on div "check_box_outline_blank Kain/handuk/washlap" at bounding box center [355, 151] width 283 height 16
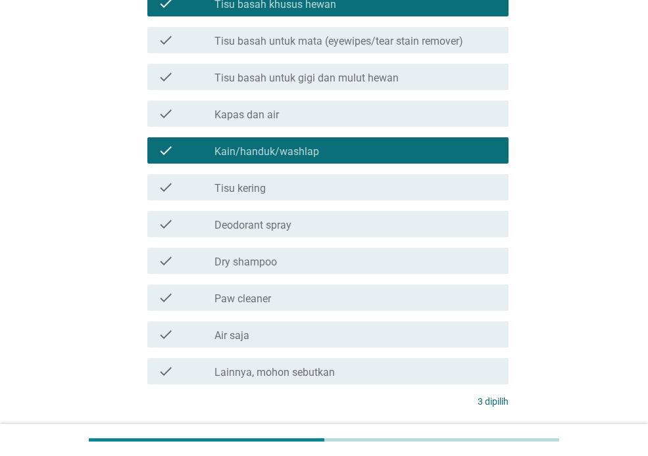
scroll to position [306, 0]
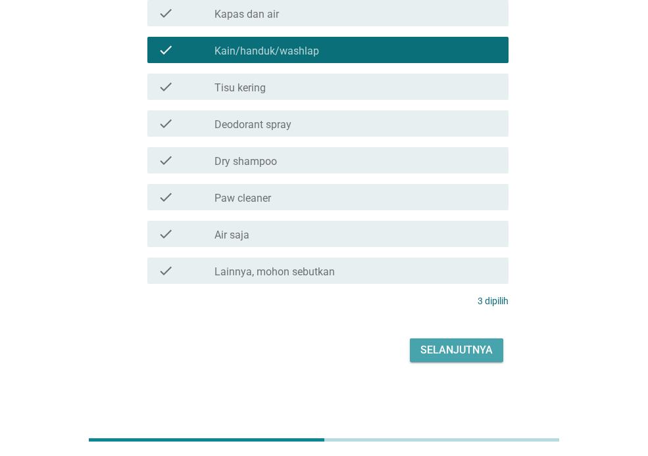
click at [438, 352] on div "Selanjutnya" at bounding box center [456, 351] width 72 height 16
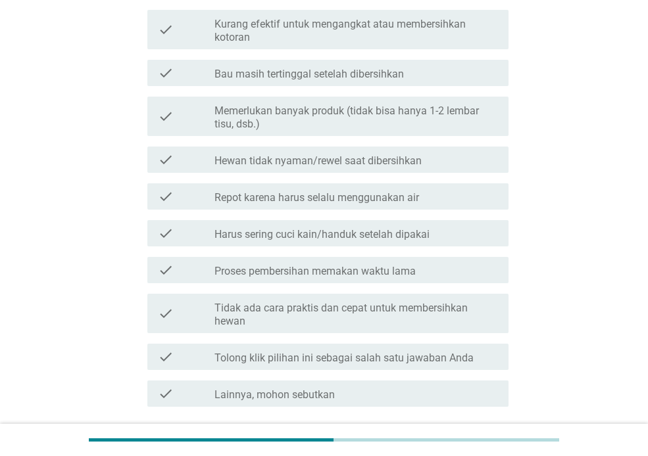
scroll to position [174, 0]
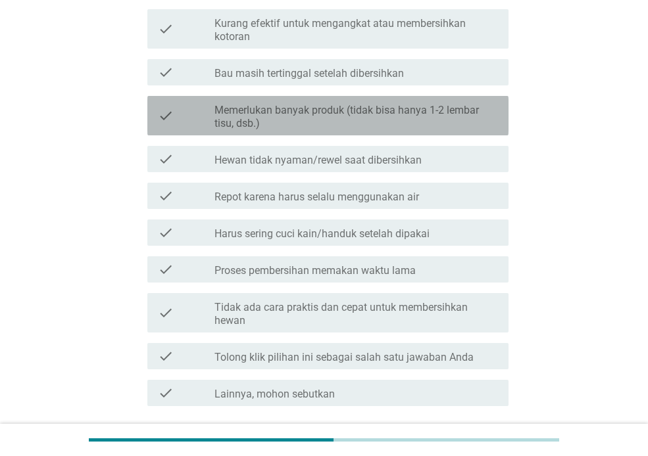
click at [405, 115] on label "Memerlukan banyak produk (tidak bisa hanya 1-2 lembar tisu, dsb.)" at bounding box center [355, 117] width 283 height 26
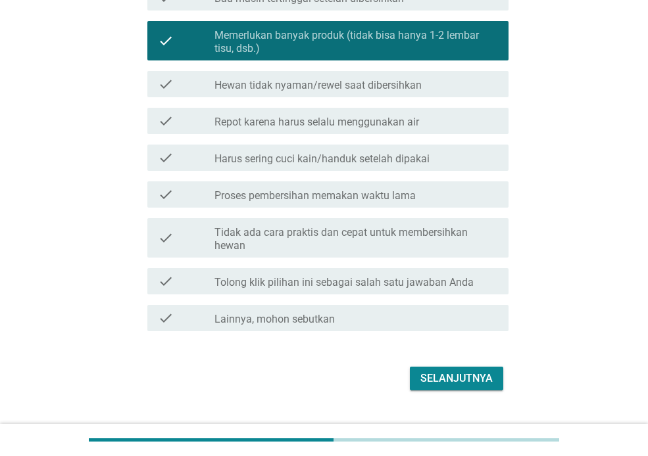
scroll to position [266, 0]
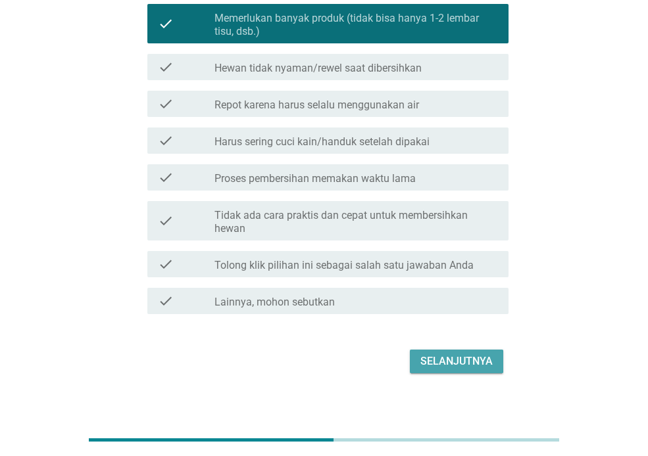
click at [456, 356] on div "Selanjutnya" at bounding box center [456, 362] width 72 height 16
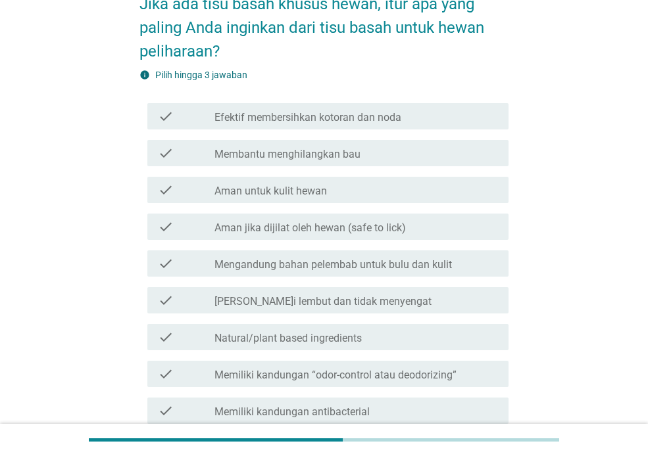
scroll to position [92, 0]
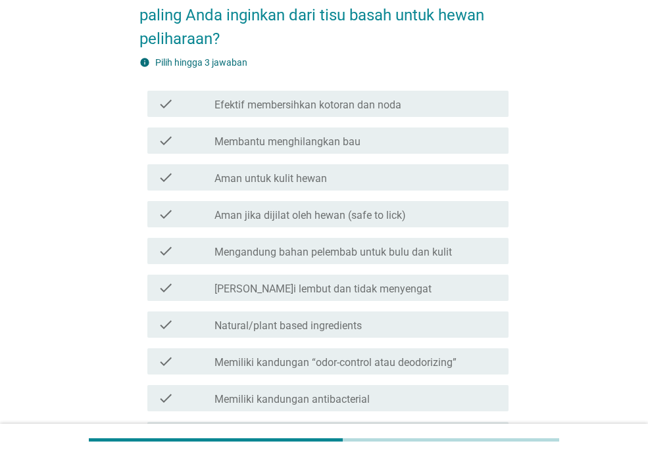
click at [370, 107] on label "Efektif membersihkan kotoran dan noda" at bounding box center [307, 105] width 187 height 13
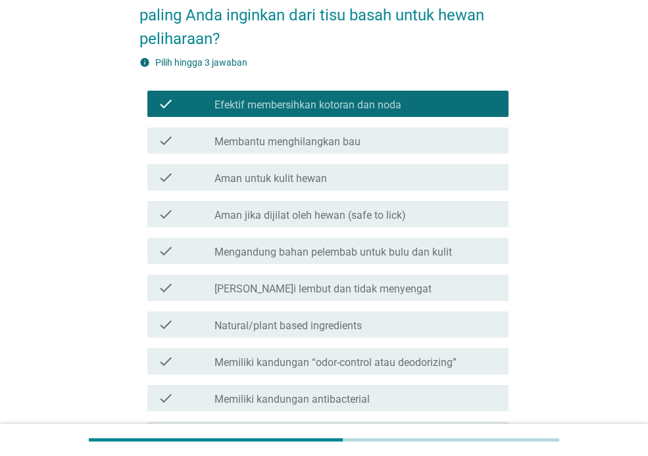
click at [344, 176] on div "check_box_outline_blank Aman untuk kulit hewan" at bounding box center [355, 178] width 283 height 16
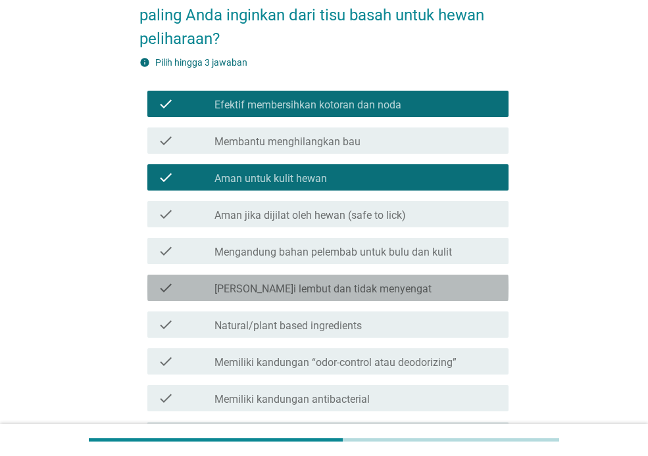
click at [294, 285] on label "[PERSON_NAME]i lembut dan tidak menyengat" at bounding box center [322, 289] width 217 height 13
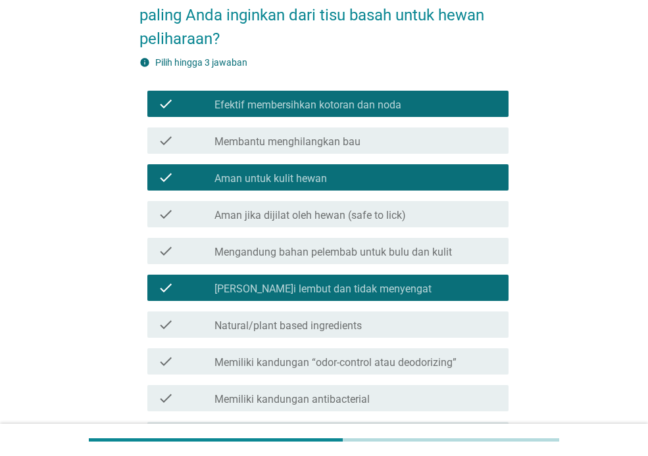
scroll to position [293, 0]
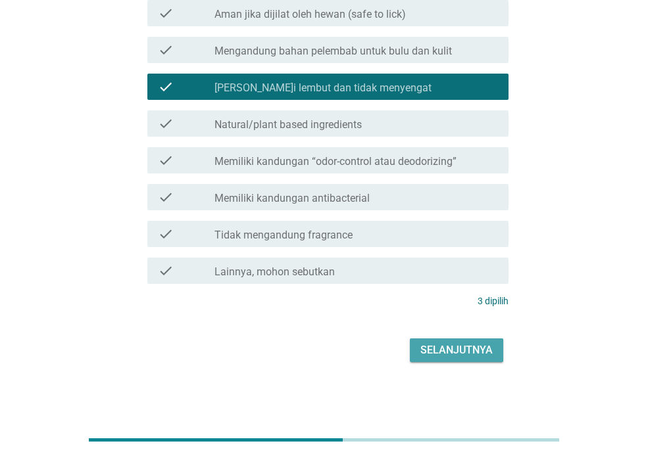
click at [470, 344] on div "Selanjutnya" at bounding box center [456, 351] width 72 height 16
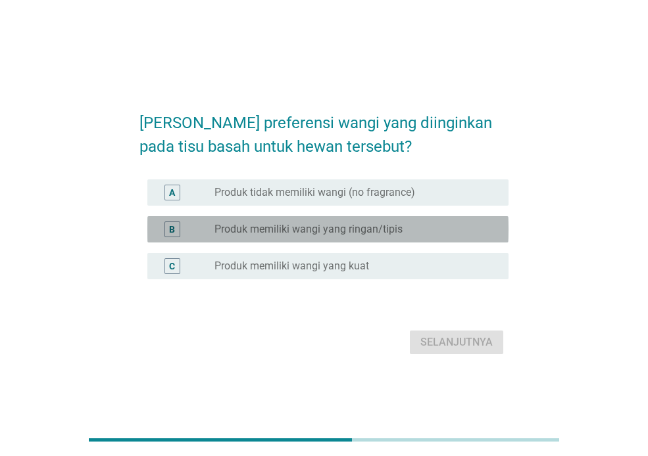
click at [293, 230] on label "Produk memiliki wangi yang ringan/tipis" at bounding box center [308, 229] width 188 height 13
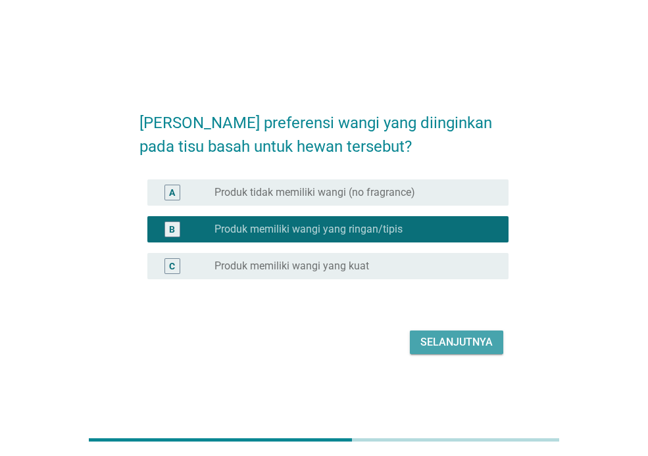
click at [471, 338] on div "Selanjutnya" at bounding box center [456, 343] width 72 height 16
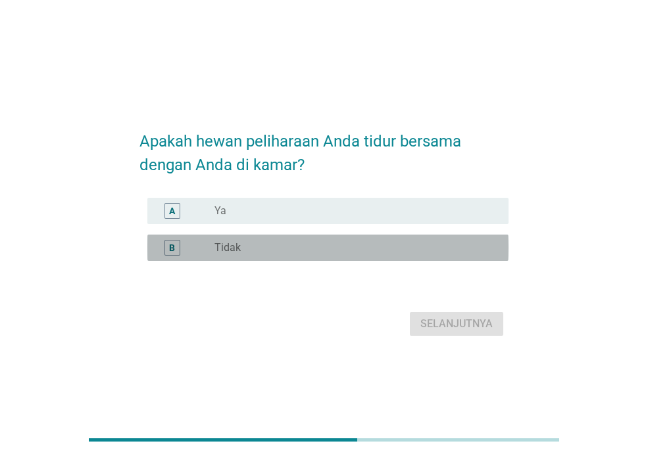
click at [300, 245] on div "radio_button_unchecked Tidak" at bounding box center [350, 247] width 273 height 13
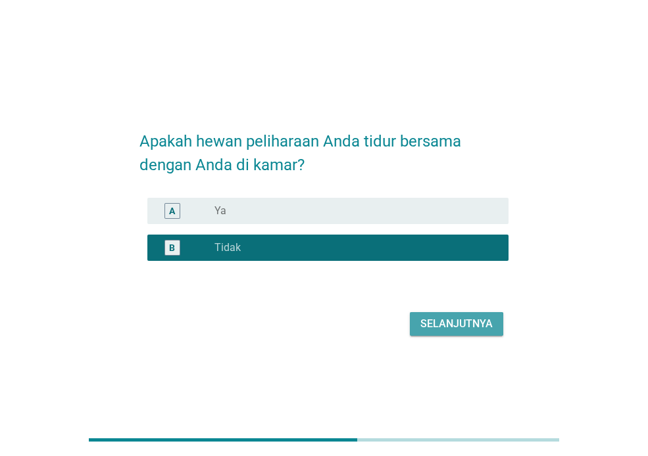
click at [450, 331] on div "Selanjutnya" at bounding box center [456, 324] width 72 height 16
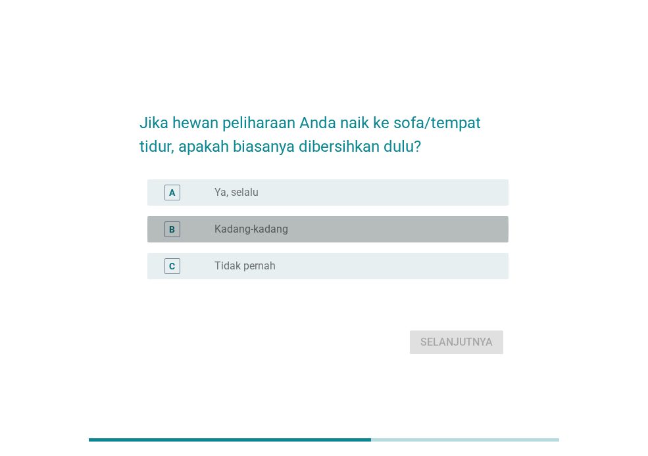
click at [271, 237] on div "B radio_button_unchecked Kadang-kadang" at bounding box center [327, 229] width 361 height 26
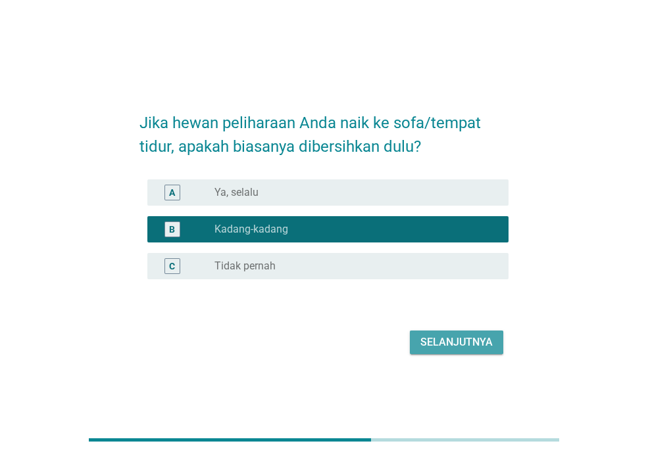
click at [479, 348] on div "Selanjutnya" at bounding box center [456, 343] width 72 height 16
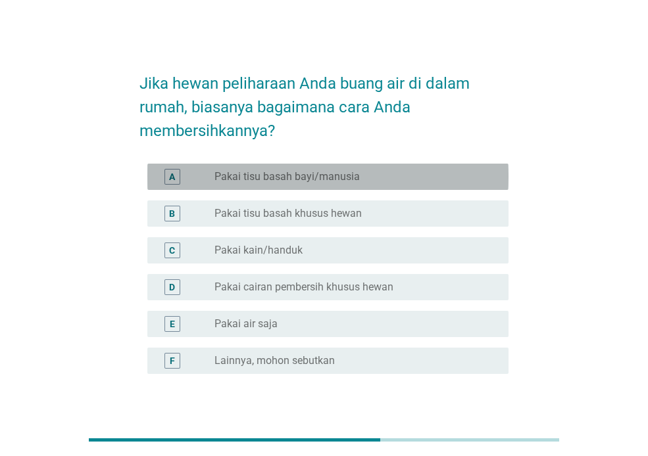
click at [354, 180] on label "Pakai tisu basah bayi/manusia" at bounding box center [286, 176] width 145 height 13
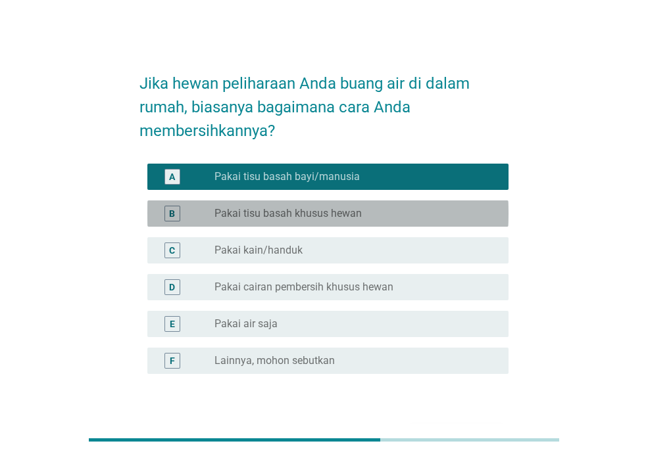
click at [325, 208] on label "Pakai tisu basah khusus hewan" at bounding box center [287, 213] width 147 height 13
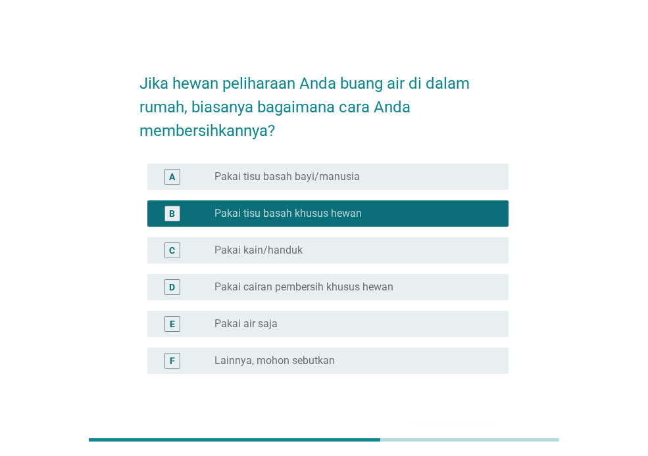
scroll to position [87, 0]
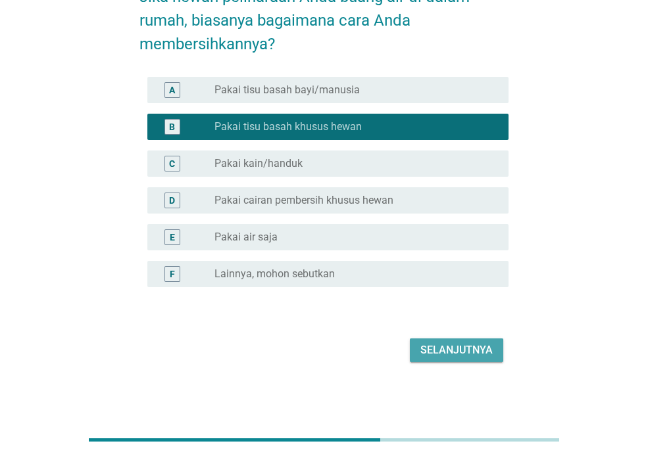
click at [477, 347] on div "Selanjutnya" at bounding box center [456, 351] width 72 height 16
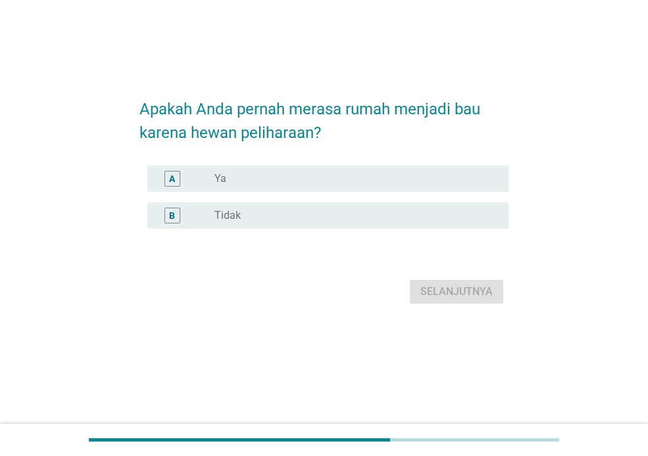
scroll to position [0, 0]
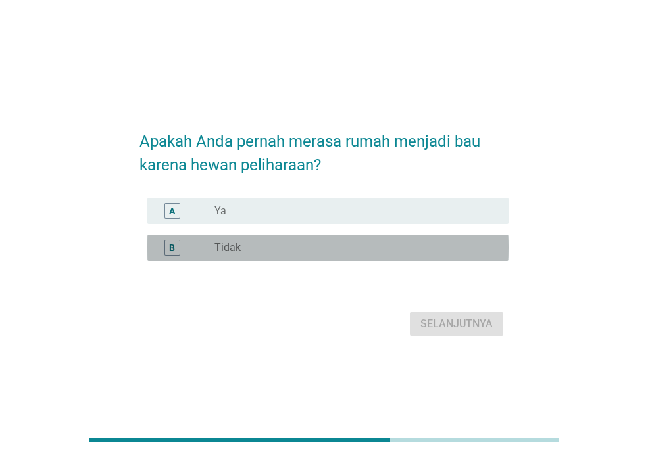
click at [290, 241] on div "radio_button_unchecked Tidak" at bounding box center [355, 248] width 283 height 16
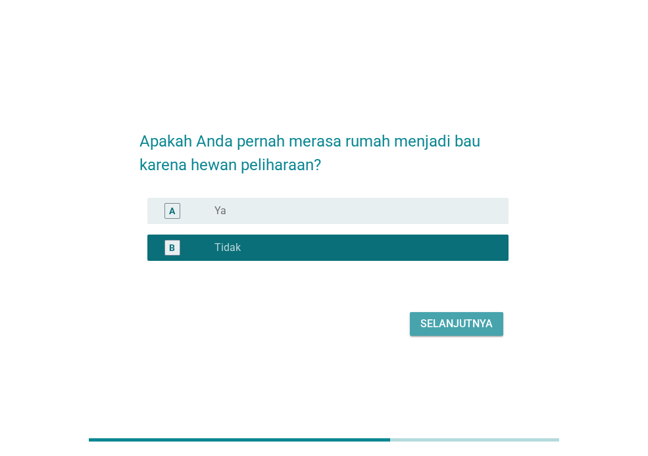
click at [480, 323] on div "Selanjutnya" at bounding box center [456, 324] width 72 height 16
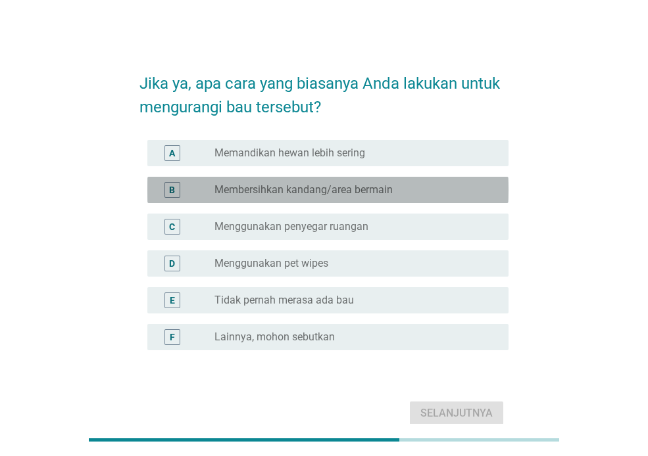
click at [326, 192] on label "Membersihkan kandang/area bermain" at bounding box center [303, 189] width 178 height 13
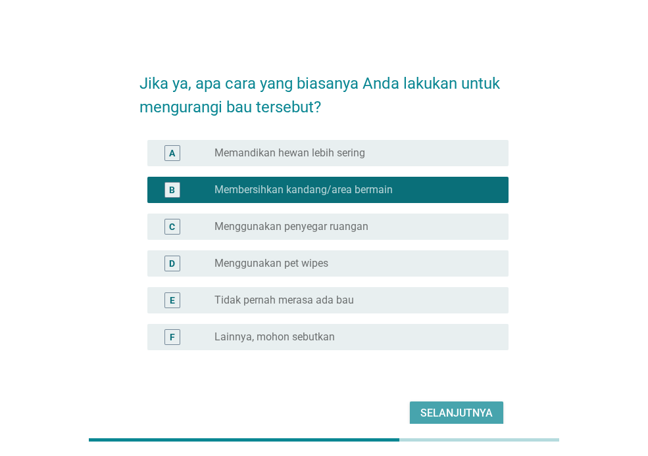
click at [460, 410] on div "Selanjutnya" at bounding box center [456, 414] width 72 height 16
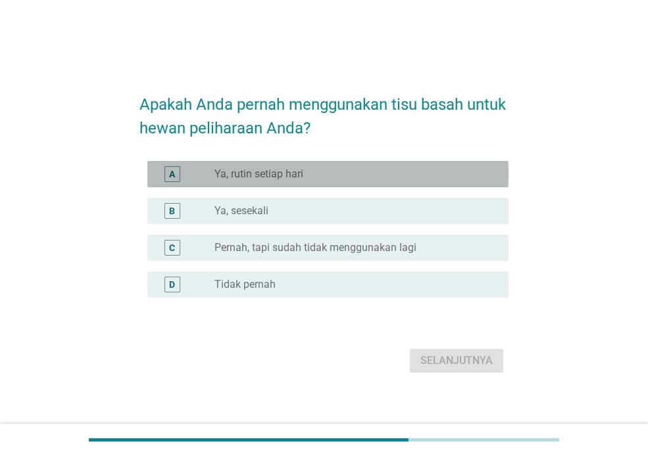
click at [272, 181] on div "radio_button_unchecked Ya, rutin setiap hari" at bounding box center [355, 174] width 283 height 16
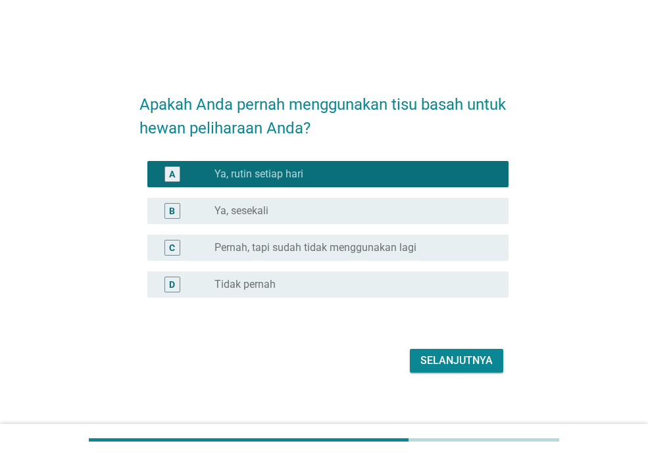
click at [256, 218] on div "radio_button_unchecked Ya, sesekali" at bounding box center [355, 211] width 283 height 16
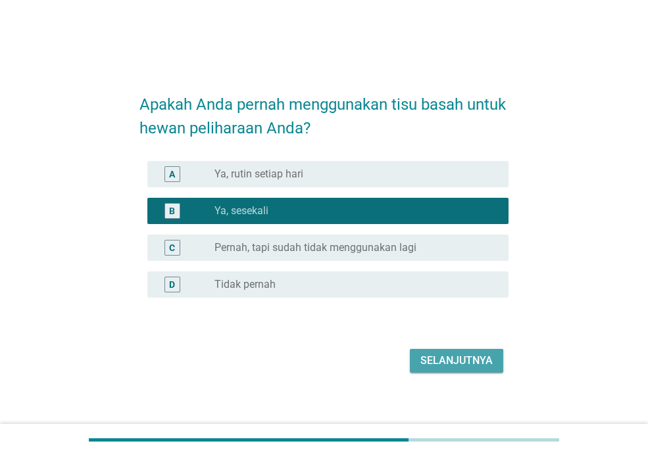
click at [451, 360] on div "Selanjutnya" at bounding box center [456, 361] width 72 height 16
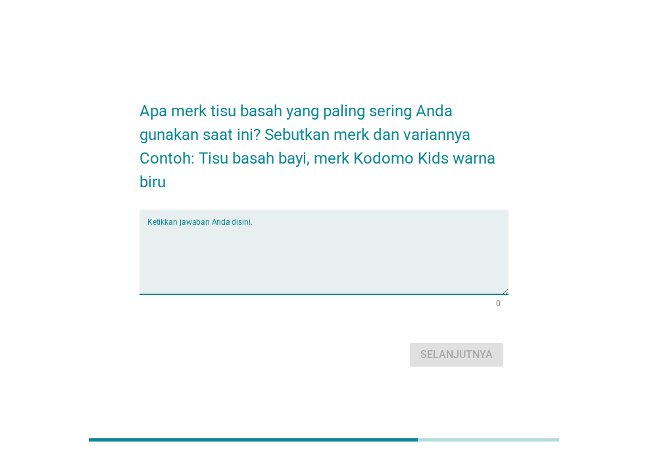
click at [247, 285] on textarea "Ketikkan jawaban Anda disini." at bounding box center [327, 260] width 361 height 69
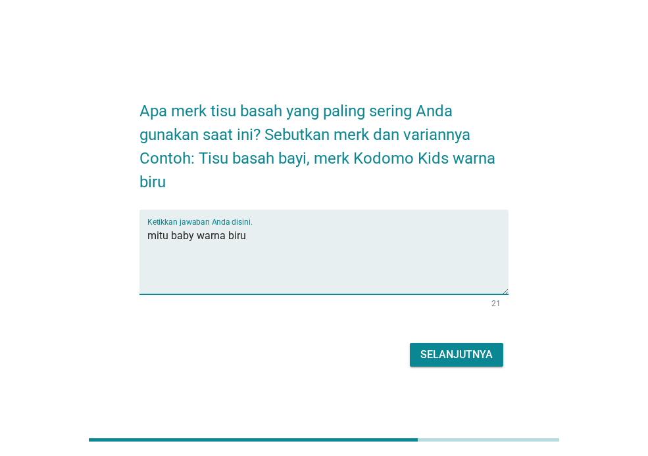
type textarea "mitu baby warna biru"
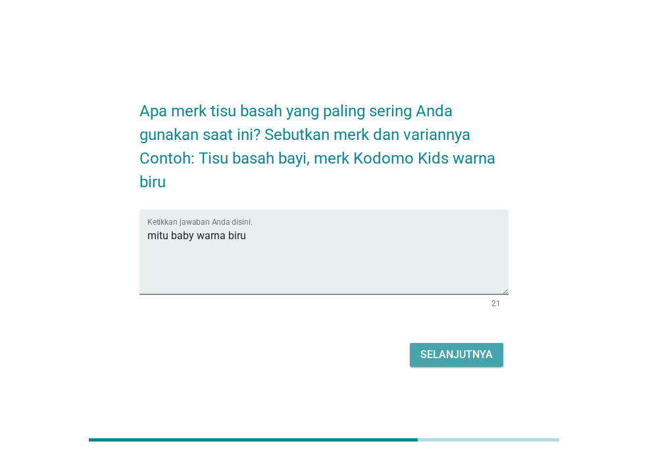
click at [456, 350] on div "Selanjutnya" at bounding box center [456, 355] width 72 height 16
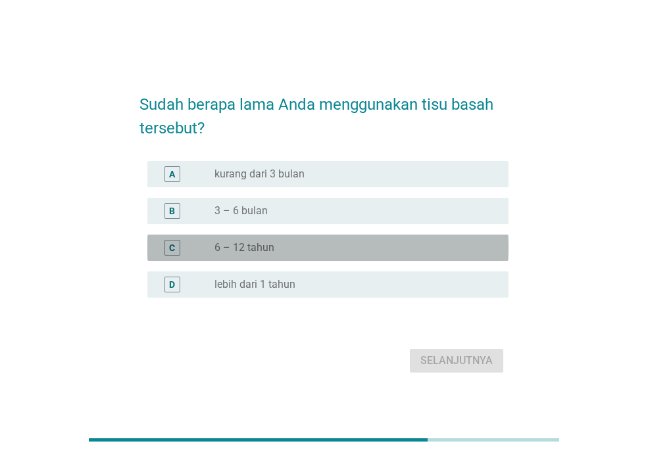
click at [250, 249] on label "6 – 12 tahun" at bounding box center [244, 247] width 60 height 13
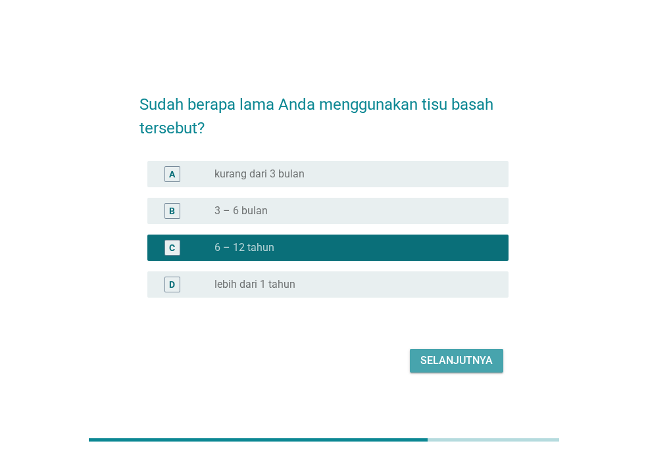
click at [444, 357] on div "Selanjutnya" at bounding box center [456, 361] width 72 height 16
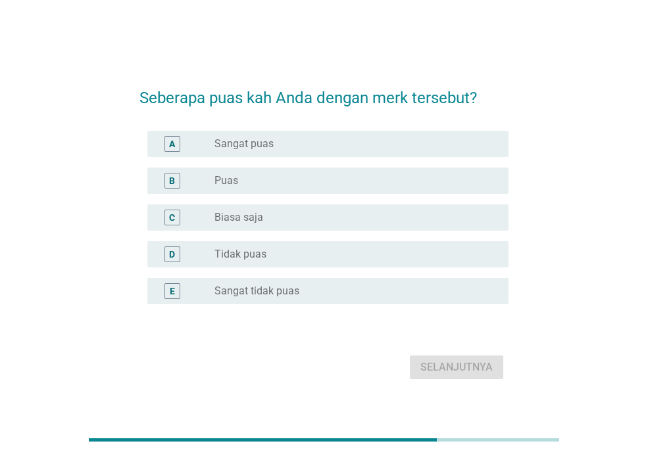
click at [293, 181] on div "radio_button_unchecked Puas" at bounding box center [350, 180] width 273 height 13
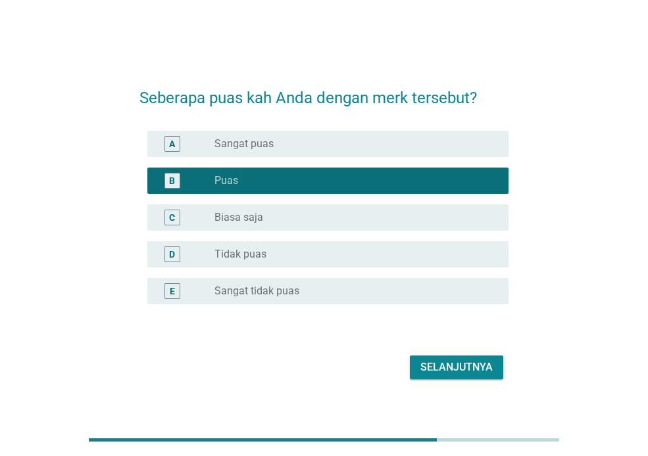
click at [452, 370] on div "Selanjutnya" at bounding box center [456, 368] width 72 height 16
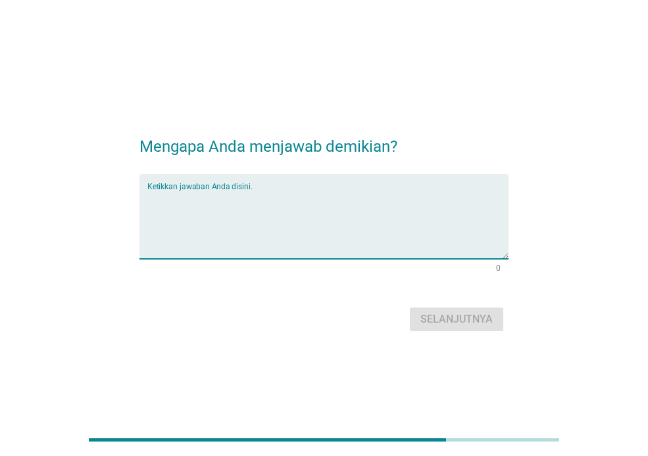
click at [281, 245] on textarea "Ketikkan jawaban Anda disini." at bounding box center [327, 224] width 361 height 69
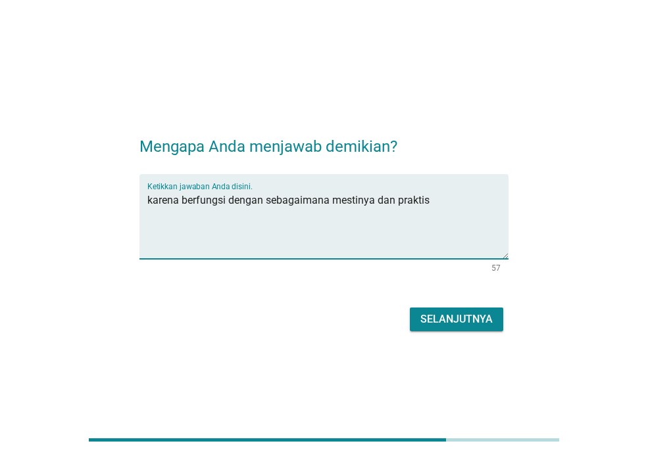
type textarea "karena berfungsi dengan sebagaimana mestinya dan praktis"
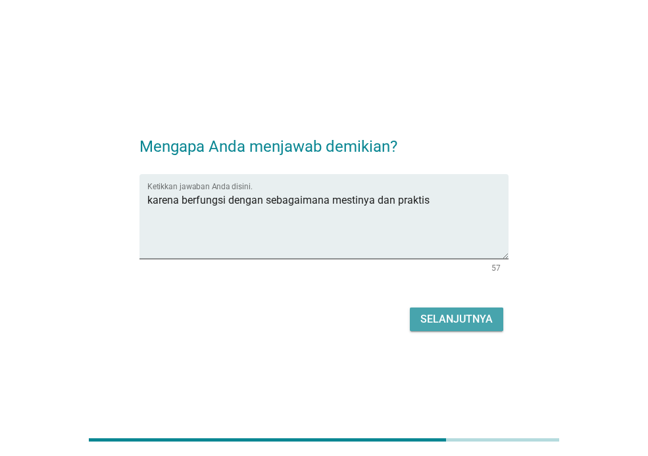
click at [483, 314] on div "Selanjutnya" at bounding box center [456, 320] width 72 height 16
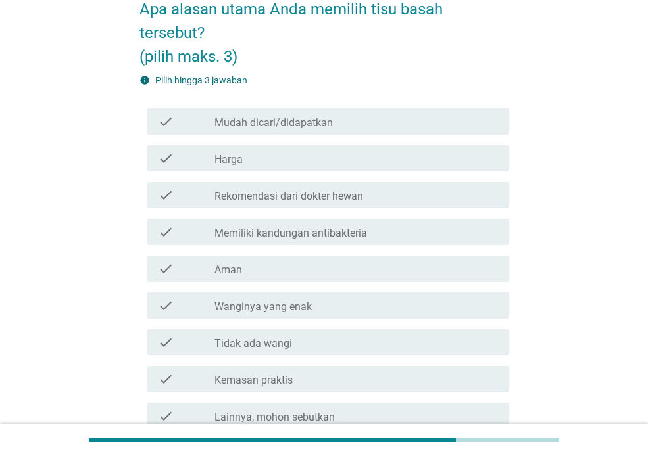
scroll to position [75, 0]
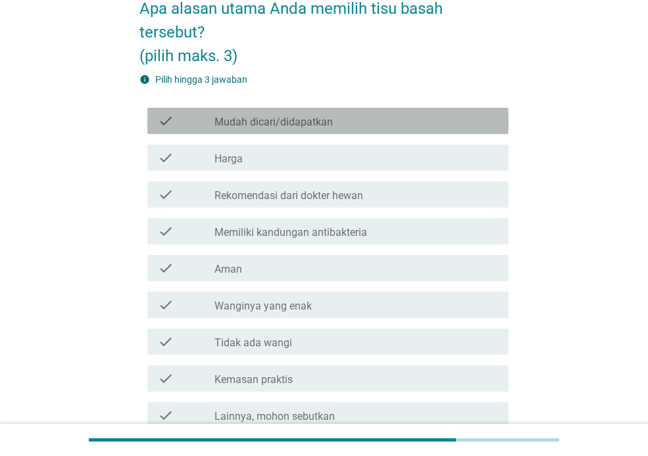
click at [375, 119] on div "check_box_outline_blank Mudah dicari/didapatkan" at bounding box center [355, 121] width 283 height 16
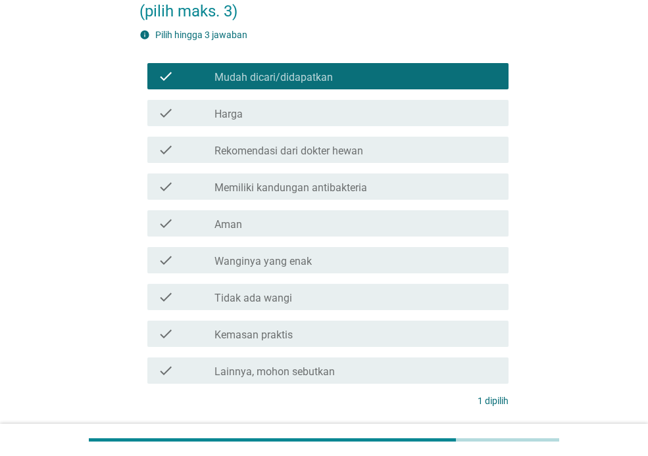
scroll to position [122, 0]
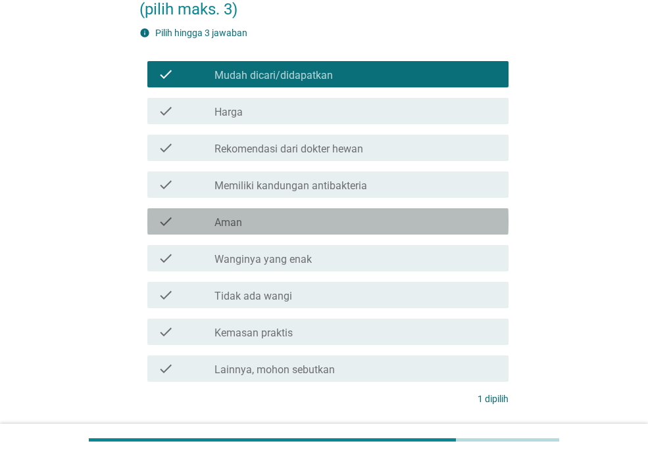
click at [278, 222] on div "check_box_outline_blank Aman" at bounding box center [355, 222] width 283 height 16
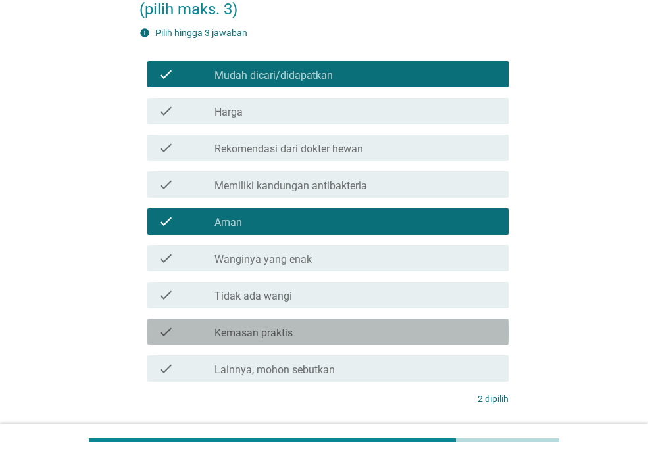
click at [254, 333] on label "Kemasan praktis" at bounding box center [253, 333] width 78 height 13
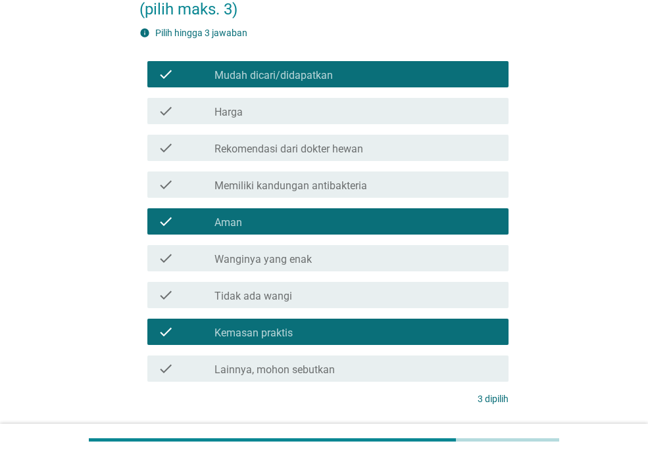
scroll to position [220, 0]
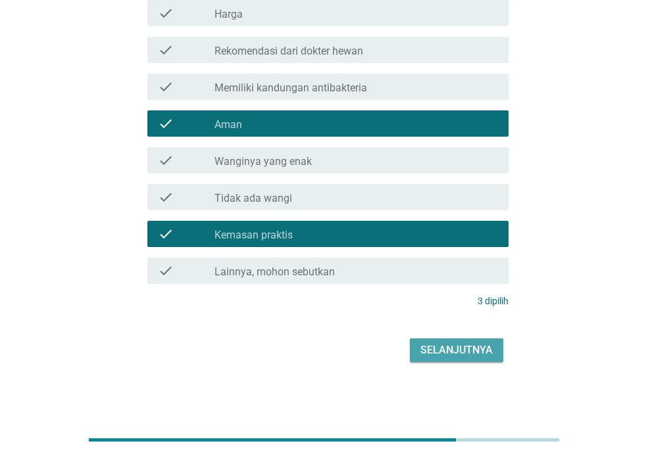
click at [468, 343] on div "Selanjutnya" at bounding box center [456, 351] width 72 height 16
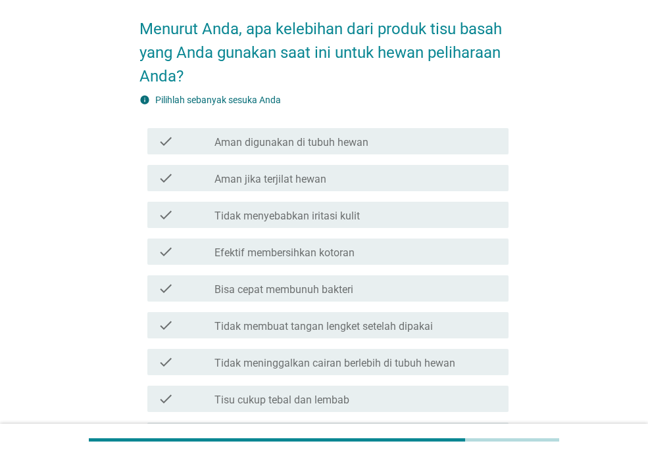
scroll to position [60, 0]
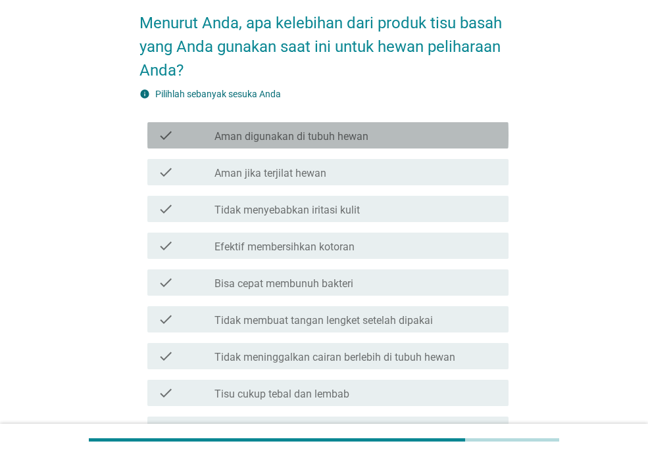
click at [316, 126] on div "check check_box_outline_blank Aman digunakan di tubuh hewan" at bounding box center [327, 135] width 361 height 26
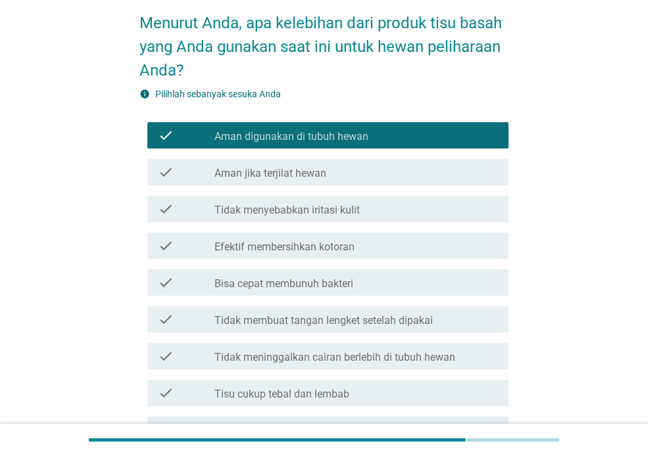
click at [294, 209] on label "Tidak menyebabkan iritasi kulit" at bounding box center [286, 210] width 145 height 13
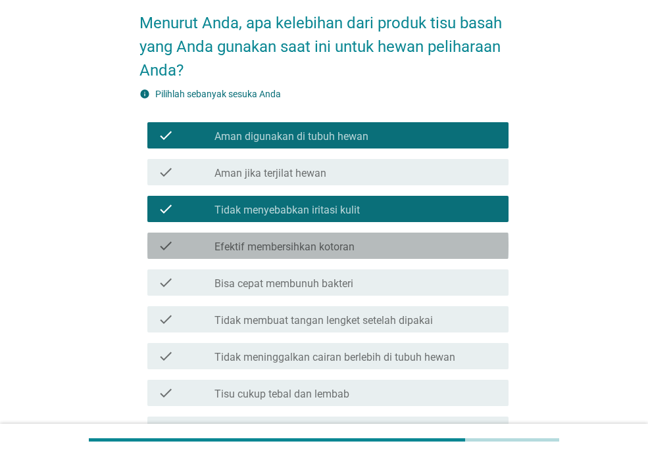
click at [270, 250] on label "Efektif membersihkan kotoran" at bounding box center [284, 247] width 140 height 13
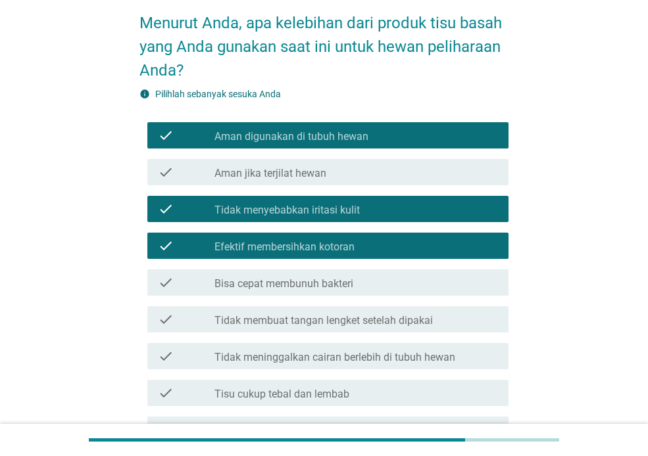
scroll to position [348, 0]
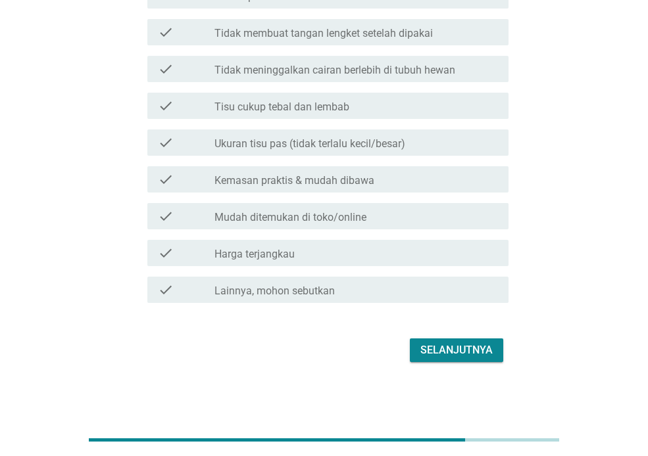
click at [319, 181] on label "Kemasan praktis & mudah dibawa" at bounding box center [294, 180] width 160 height 13
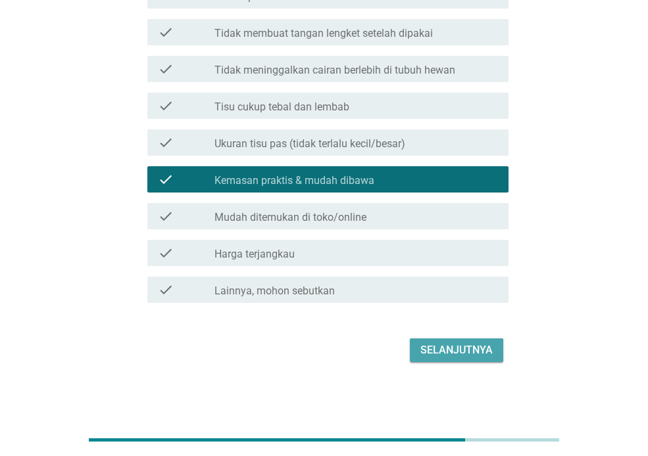
click at [452, 343] on div "Selanjutnya" at bounding box center [456, 351] width 72 height 16
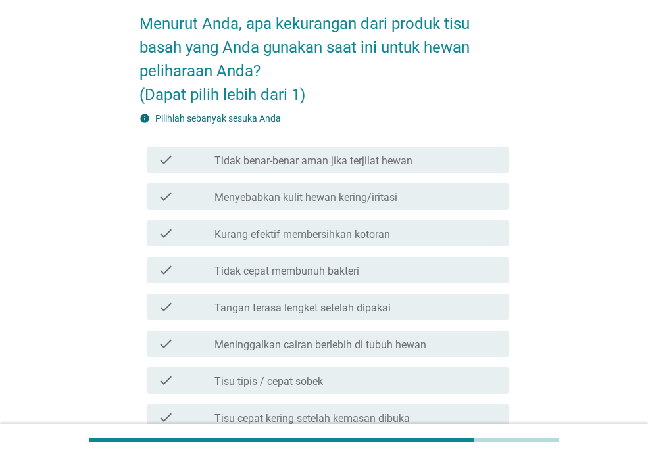
scroll to position [98, 0]
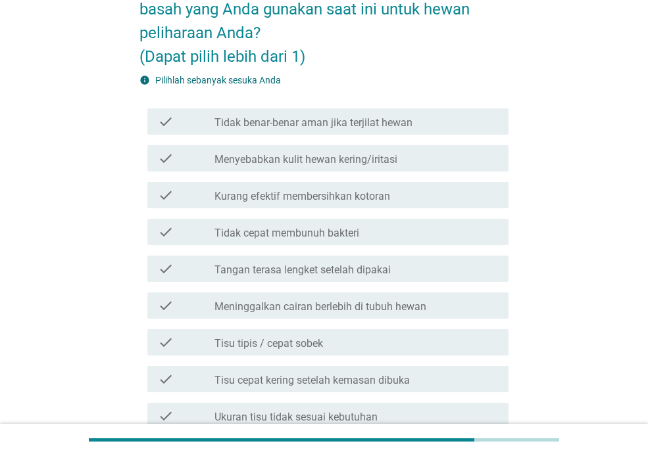
click at [296, 122] on label "Tidak benar-benar aman jika terjilat hewan" at bounding box center [313, 122] width 198 height 13
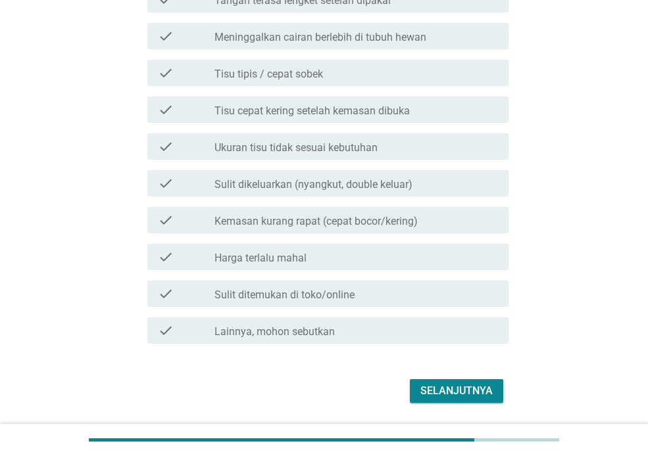
scroll to position [369, 0]
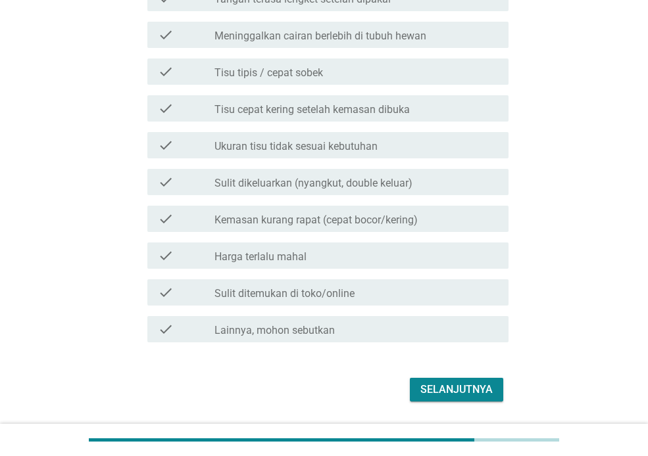
click at [292, 74] on label "Tisu tipis / cepat sobek" at bounding box center [268, 72] width 108 height 13
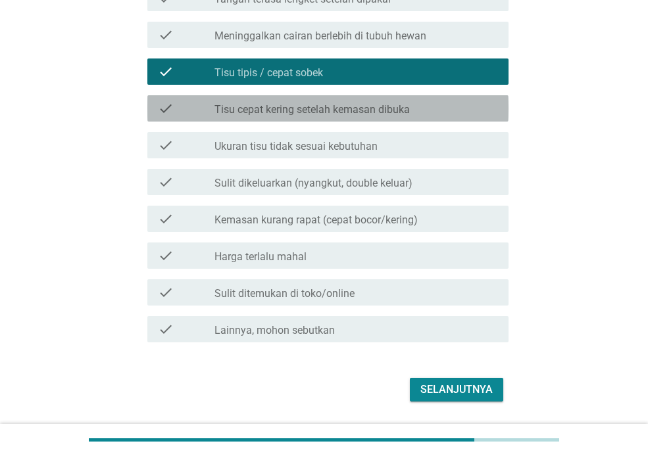
click at [314, 117] on div "check check_box_outline_blank Tisu cepat kering setelah kemasan dibuka" at bounding box center [327, 108] width 361 height 26
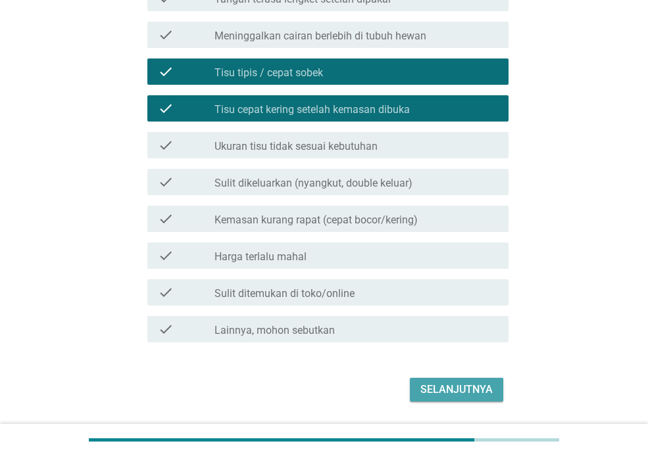
click at [446, 391] on div "Selanjutnya" at bounding box center [456, 390] width 72 height 16
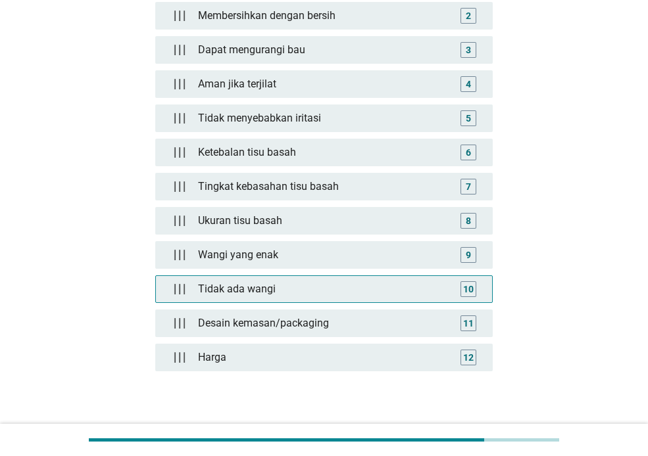
scroll to position [308, 0]
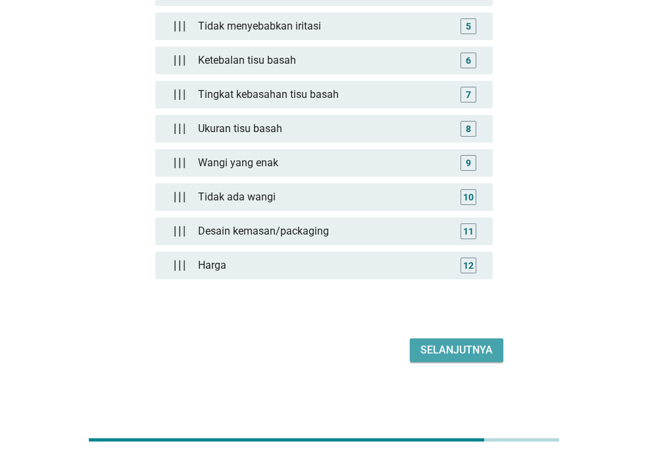
click at [452, 344] on div "Selanjutnya" at bounding box center [456, 351] width 72 height 16
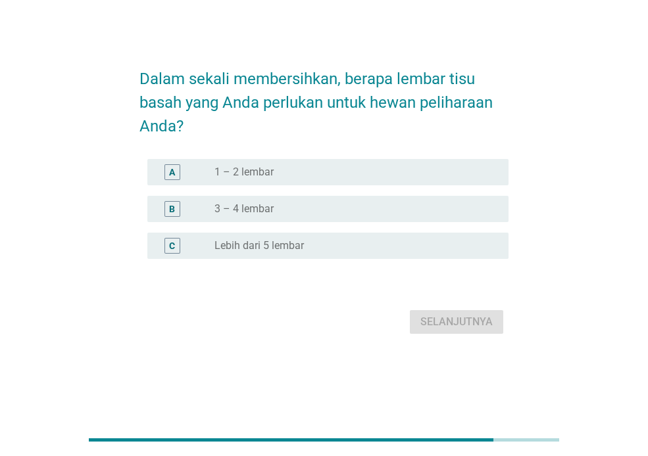
scroll to position [0, 0]
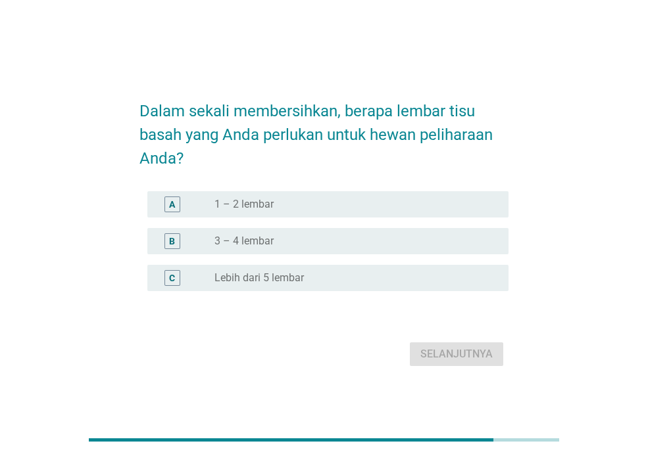
click at [358, 224] on div "B radio_button_unchecked 3 – 4 lembar" at bounding box center [323, 241] width 369 height 37
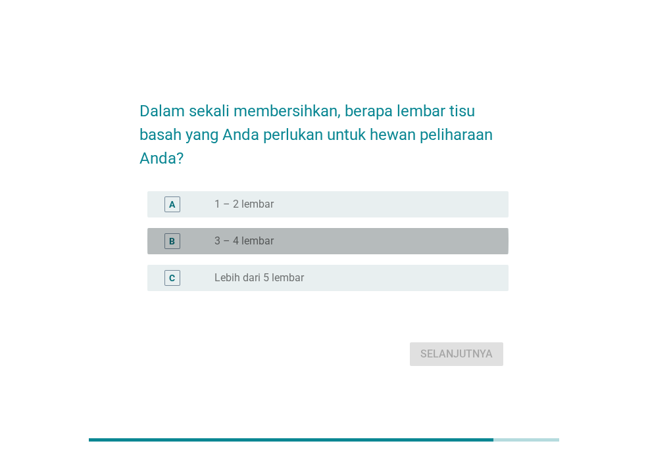
click at [340, 247] on div "radio_button_unchecked 3 – 4 lembar" at bounding box center [350, 241] width 273 height 13
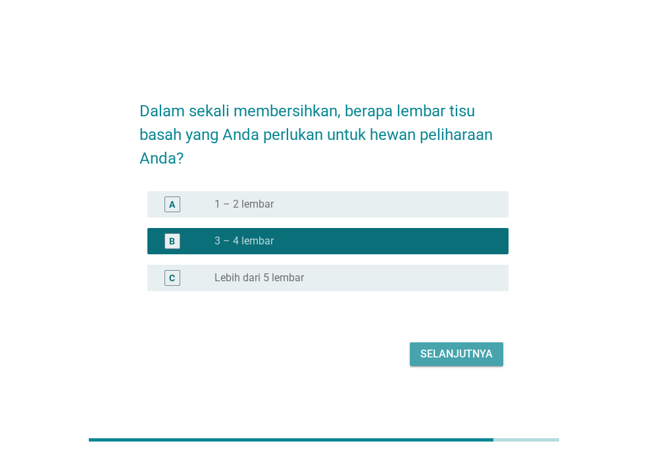
click at [475, 353] on div "Selanjutnya" at bounding box center [456, 354] width 72 height 16
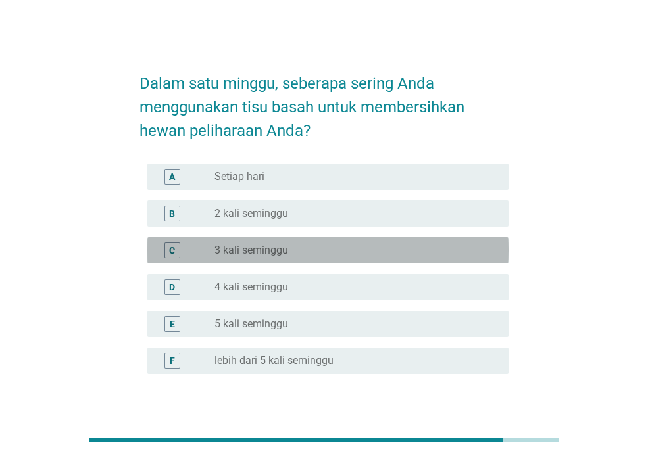
click at [346, 245] on div "radio_button_unchecked 3 kali seminggu" at bounding box center [350, 250] width 273 height 13
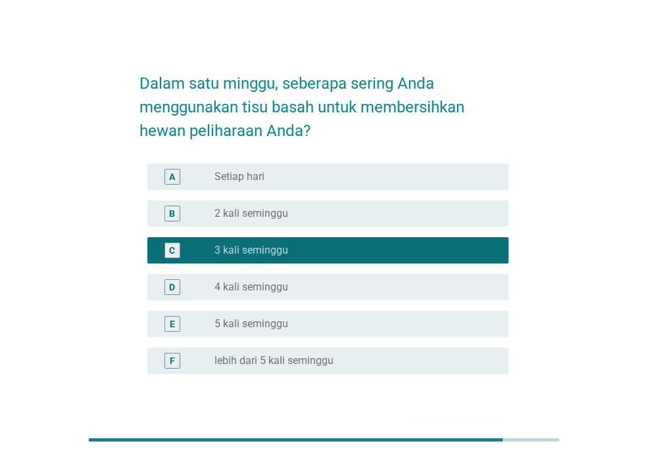
scroll to position [87, 0]
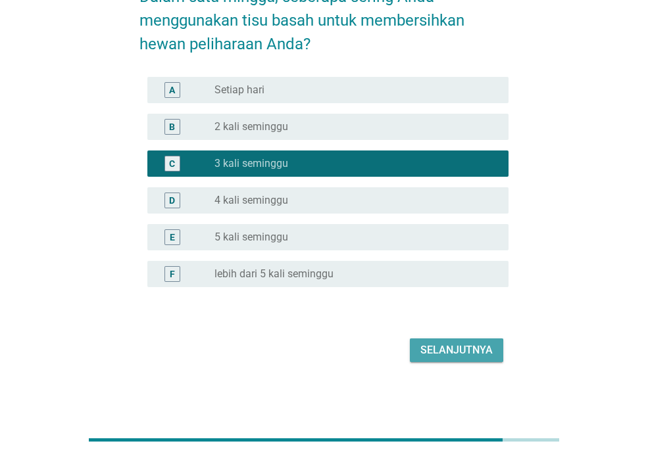
click at [479, 348] on div "Selanjutnya" at bounding box center [456, 351] width 72 height 16
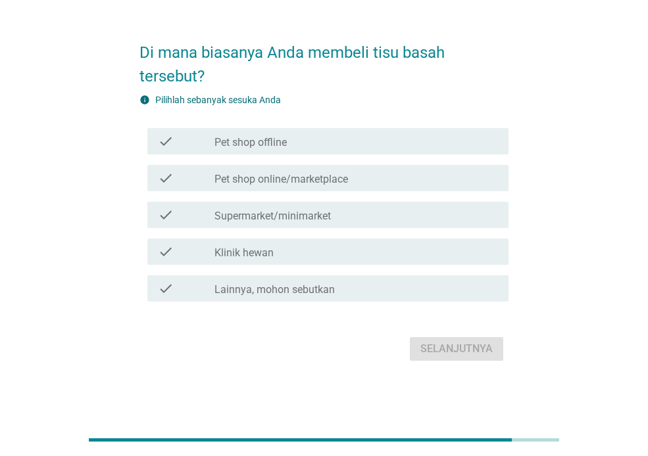
scroll to position [0, 0]
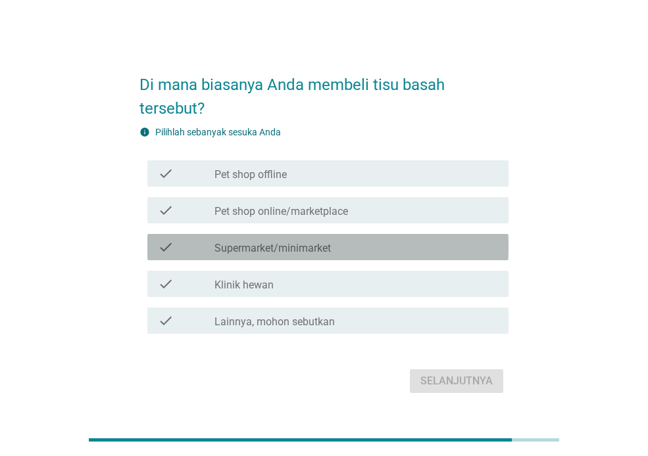
click at [289, 258] on div "check check_box_outline_blank Supermarket/minimarket" at bounding box center [327, 247] width 361 height 26
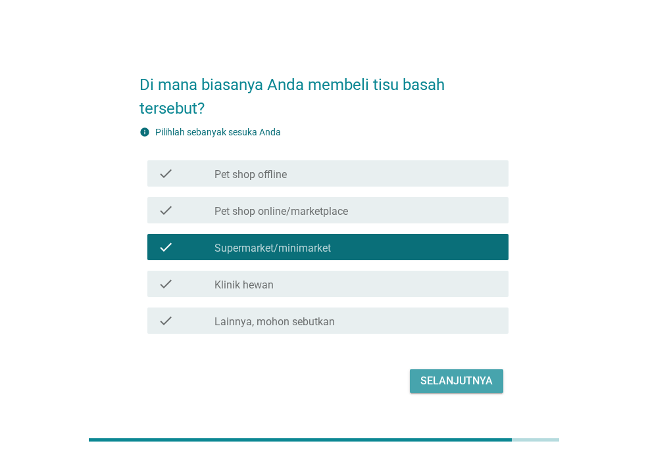
click at [462, 379] on div "Selanjutnya" at bounding box center [456, 381] width 72 height 16
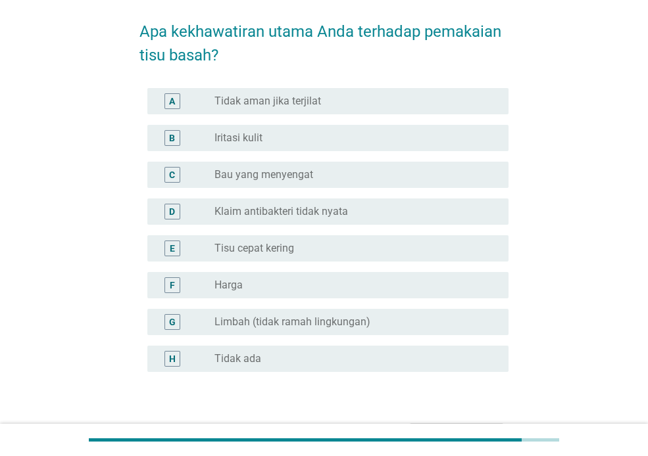
scroll to position [53, 0]
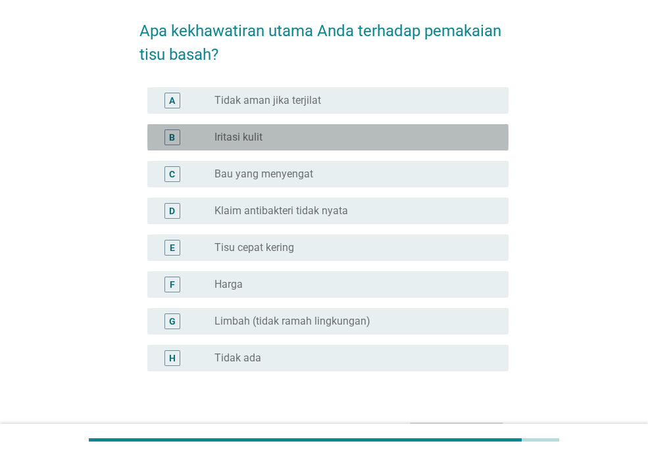
click at [371, 141] on div "radio_button_unchecked Iritasi kulit" at bounding box center [350, 137] width 273 height 13
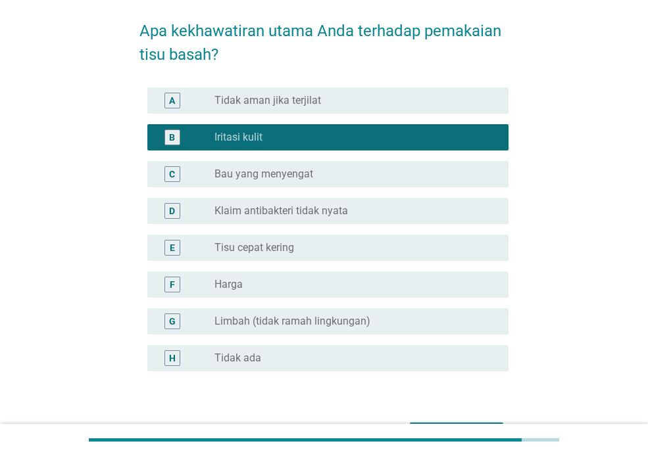
scroll to position [137, 0]
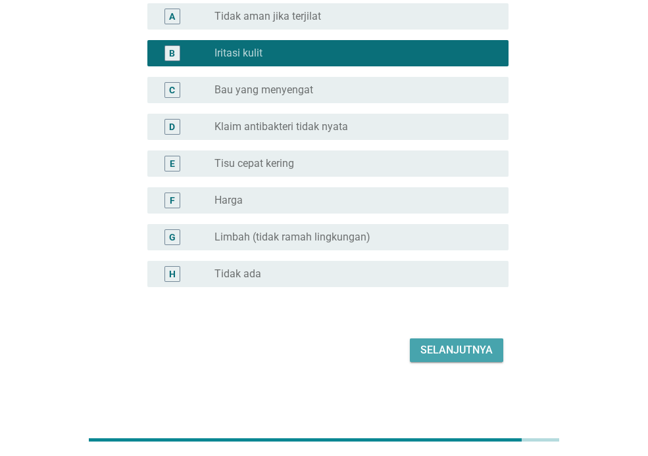
click at [450, 349] on div "Selanjutnya" at bounding box center [456, 351] width 72 height 16
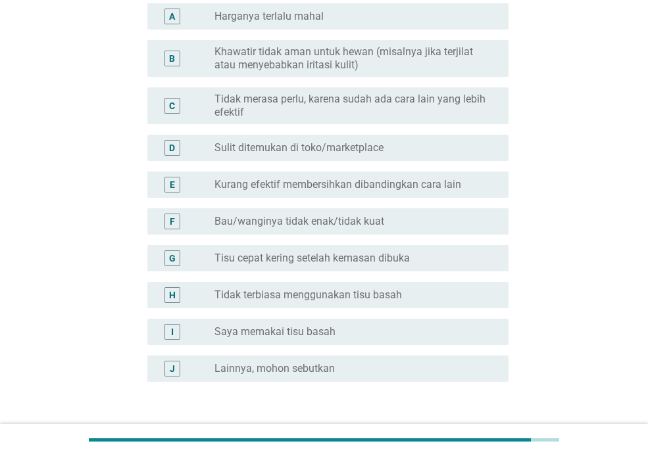
scroll to position [0, 0]
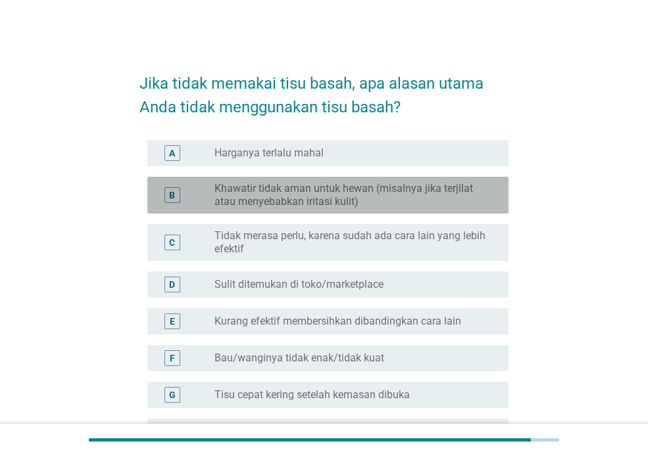
click at [308, 204] on label "Khawatir tidak aman untuk hewan (misalnya jika terjilat atau menyebabkan iritas…" at bounding box center [350, 195] width 273 height 26
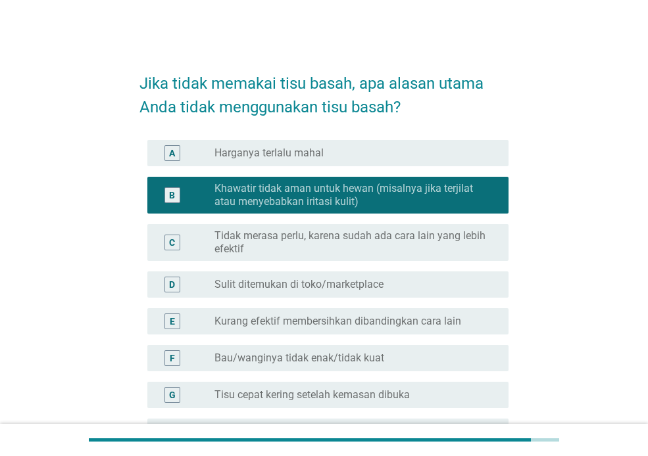
scroll to position [231, 0]
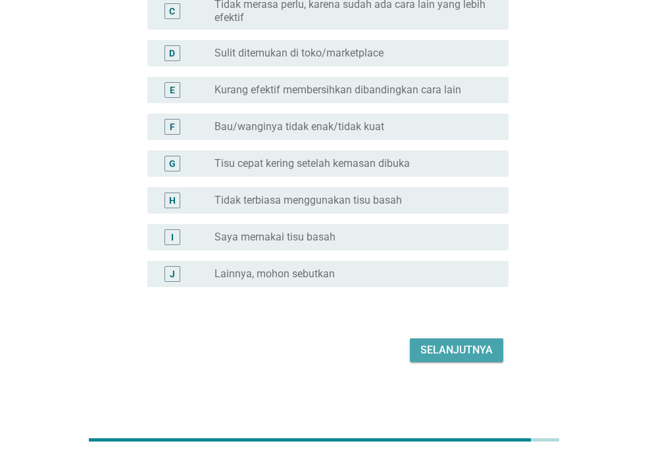
click at [488, 351] on div "Selanjutnya" at bounding box center [456, 351] width 72 height 16
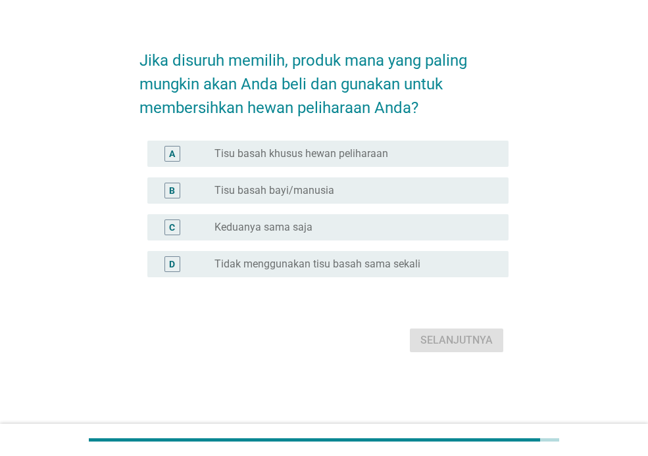
scroll to position [0, 0]
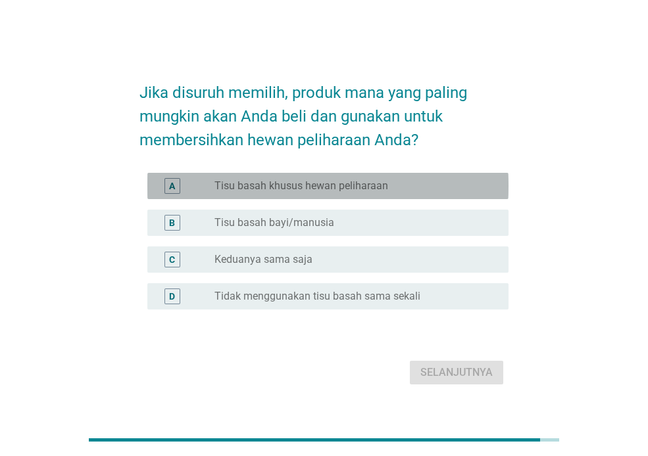
click at [307, 182] on label "Tisu basah khusus hewan peliharaan" at bounding box center [301, 185] width 174 height 13
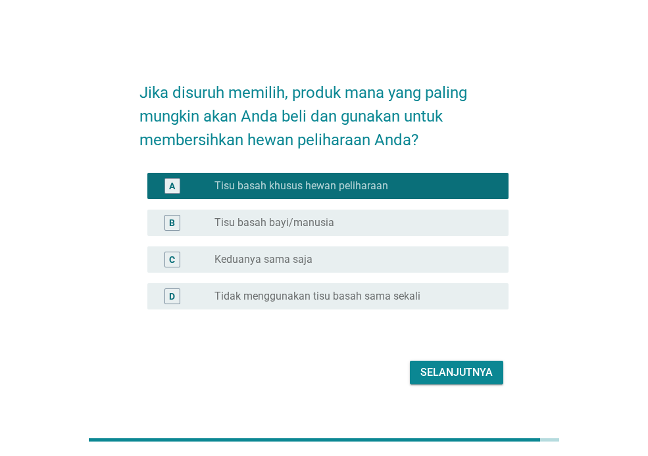
click at [479, 364] on button "Selanjutnya" at bounding box center [456, 373] width 93 height 24
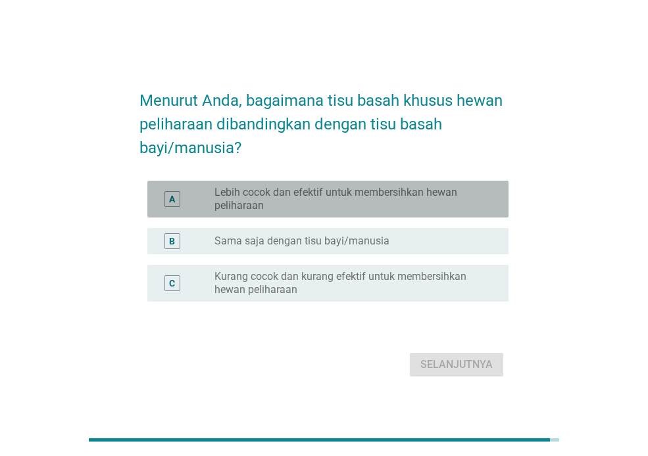
click at [400, 201] on label "Lebih cocok dan efektif untuk membersihkan hewan peliharaan" at bounding box center [350, 199] width 273 height 26
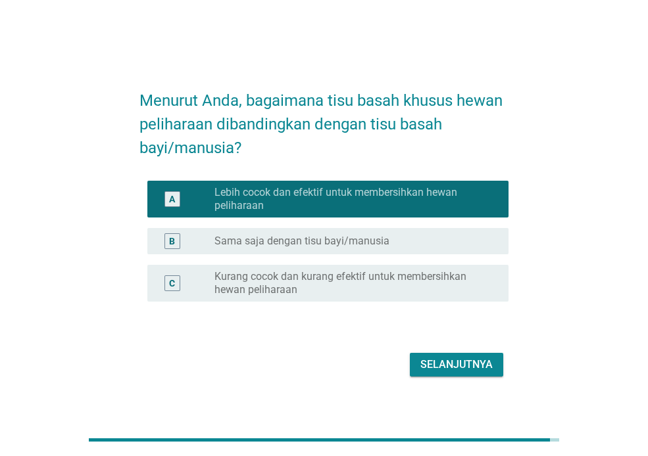
click at [474, 369] on div "Selanjutnya" at bounding box center [456, 365] width 72 height 16
